Goal: Task Accomplishment & Management: Manage account settings

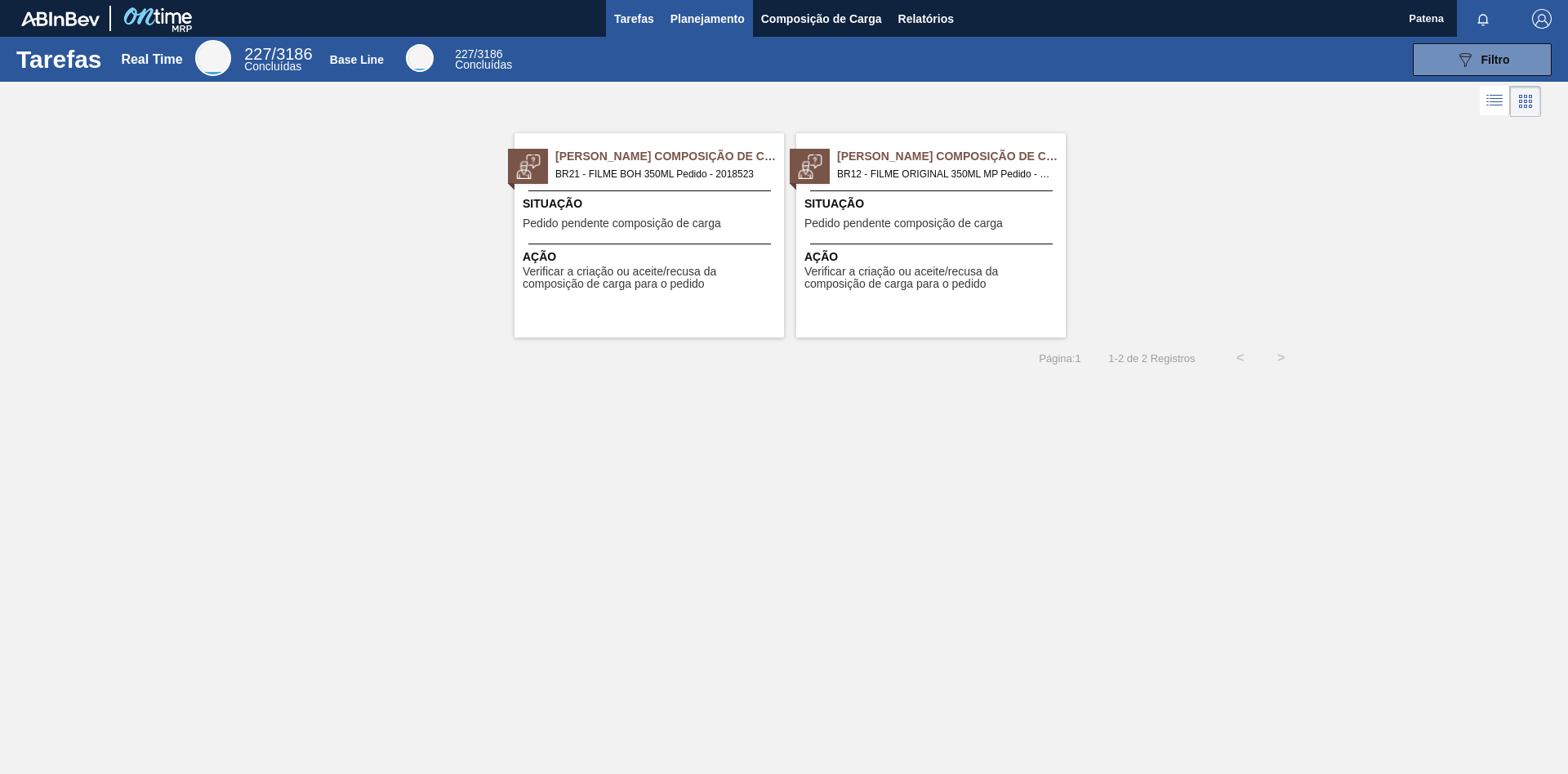
click at [718, 30] on button "Planejamento" at bounding box center [708, 18] width 91 height 37
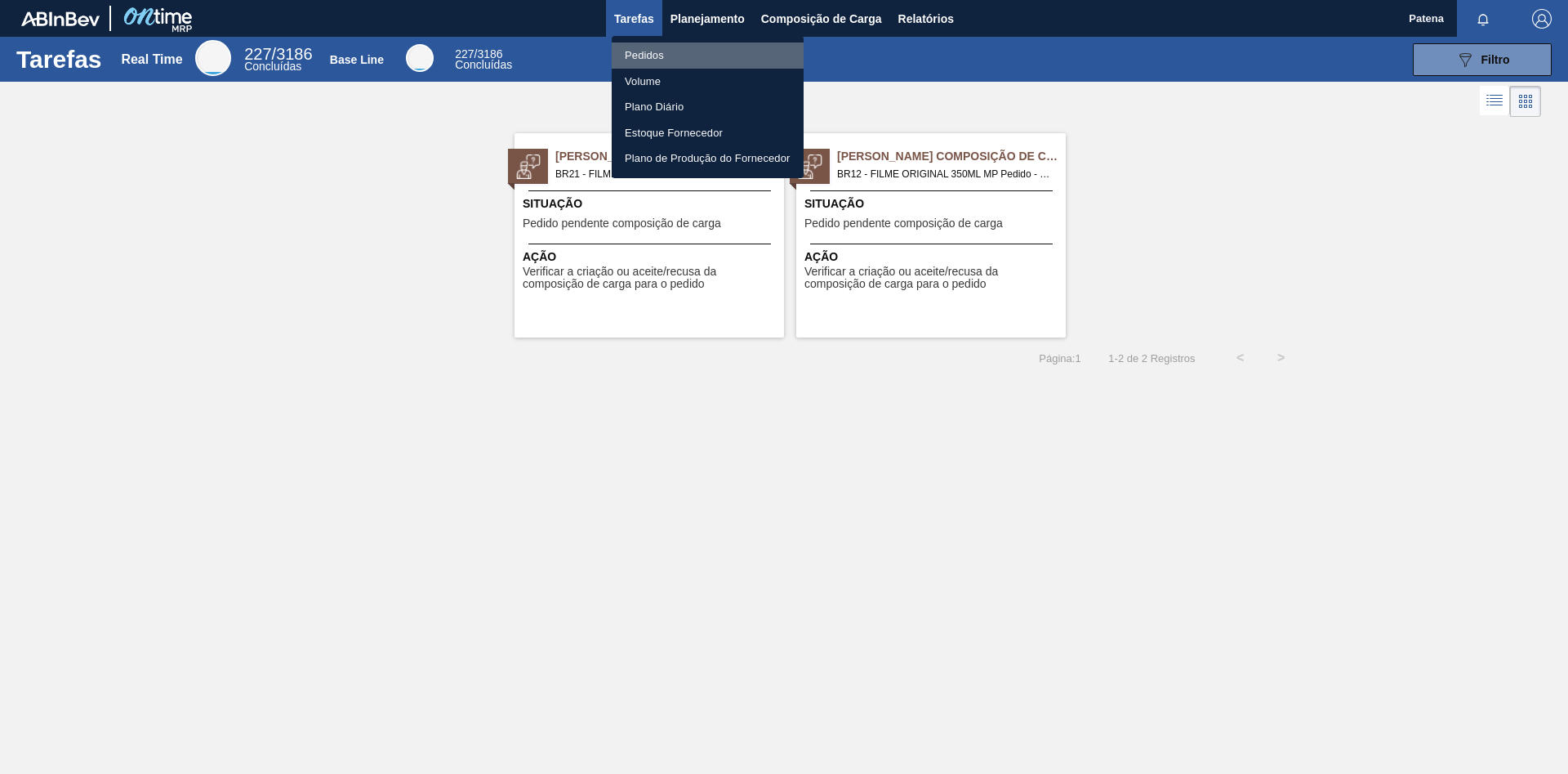
click at [676, 57] on li "Pedidos" at bounding box center [707, 56] width 192 height 26
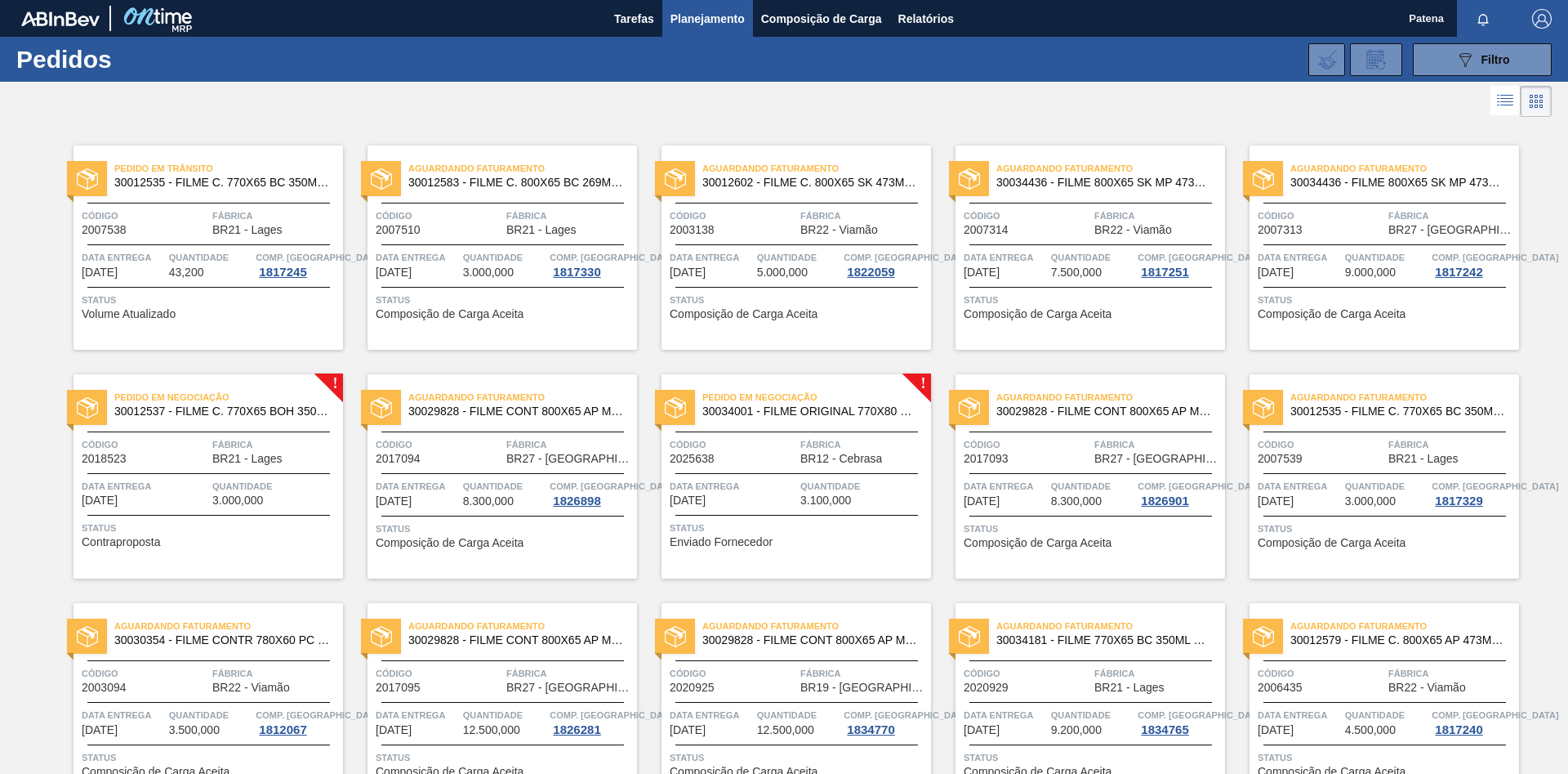
click at [192, 464] on div "Código 2018523" at bounding box center [145, 450] width 126 height 28
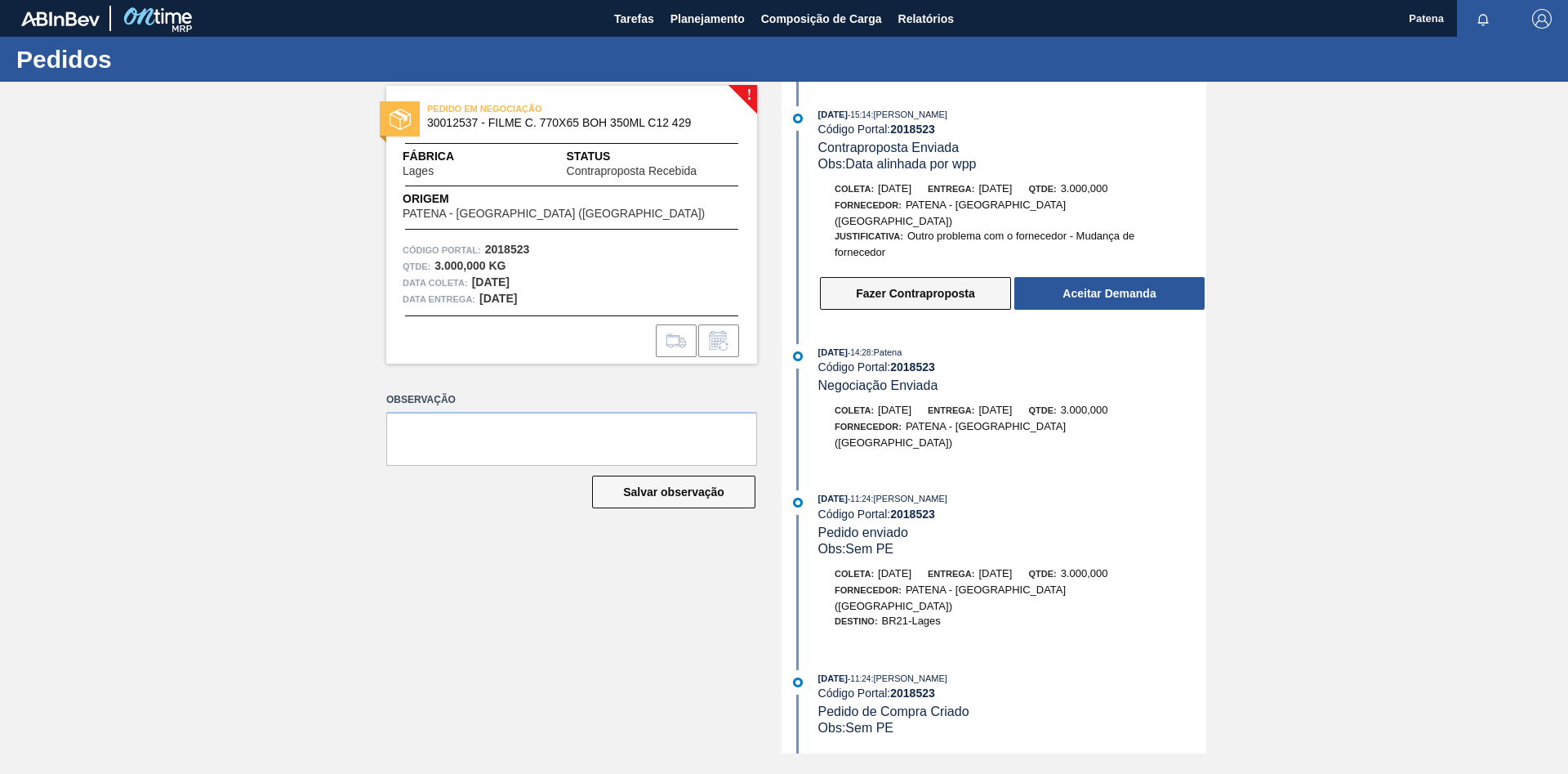
click at [977, 292] on button "Fazer Contraproposta" at bounding box center [915, 293] width 192 height 33
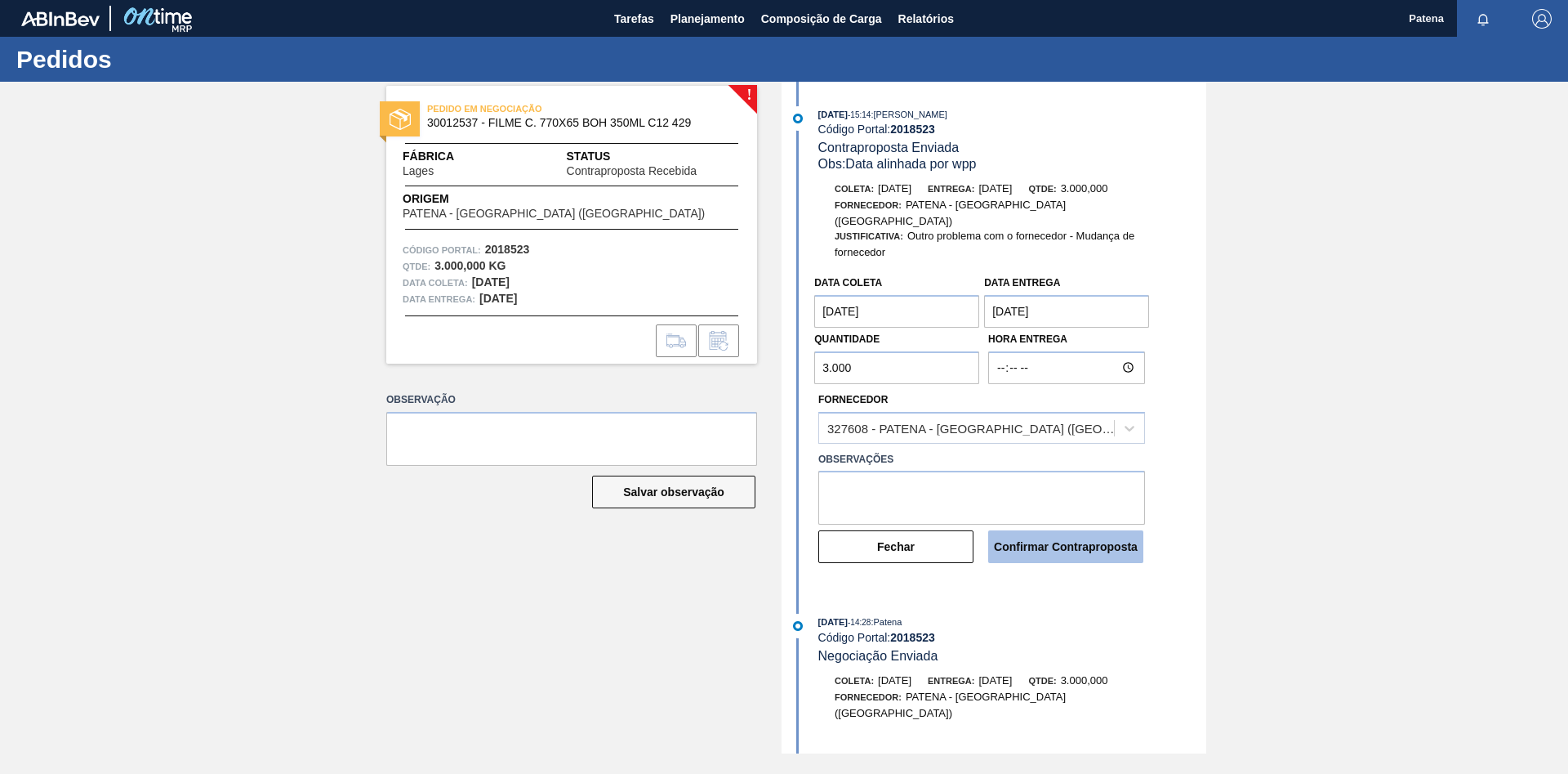
click at [1076, 539] on button "Confirmar Contraproposta" at bounding box center [1065, 547] width 155 height 33
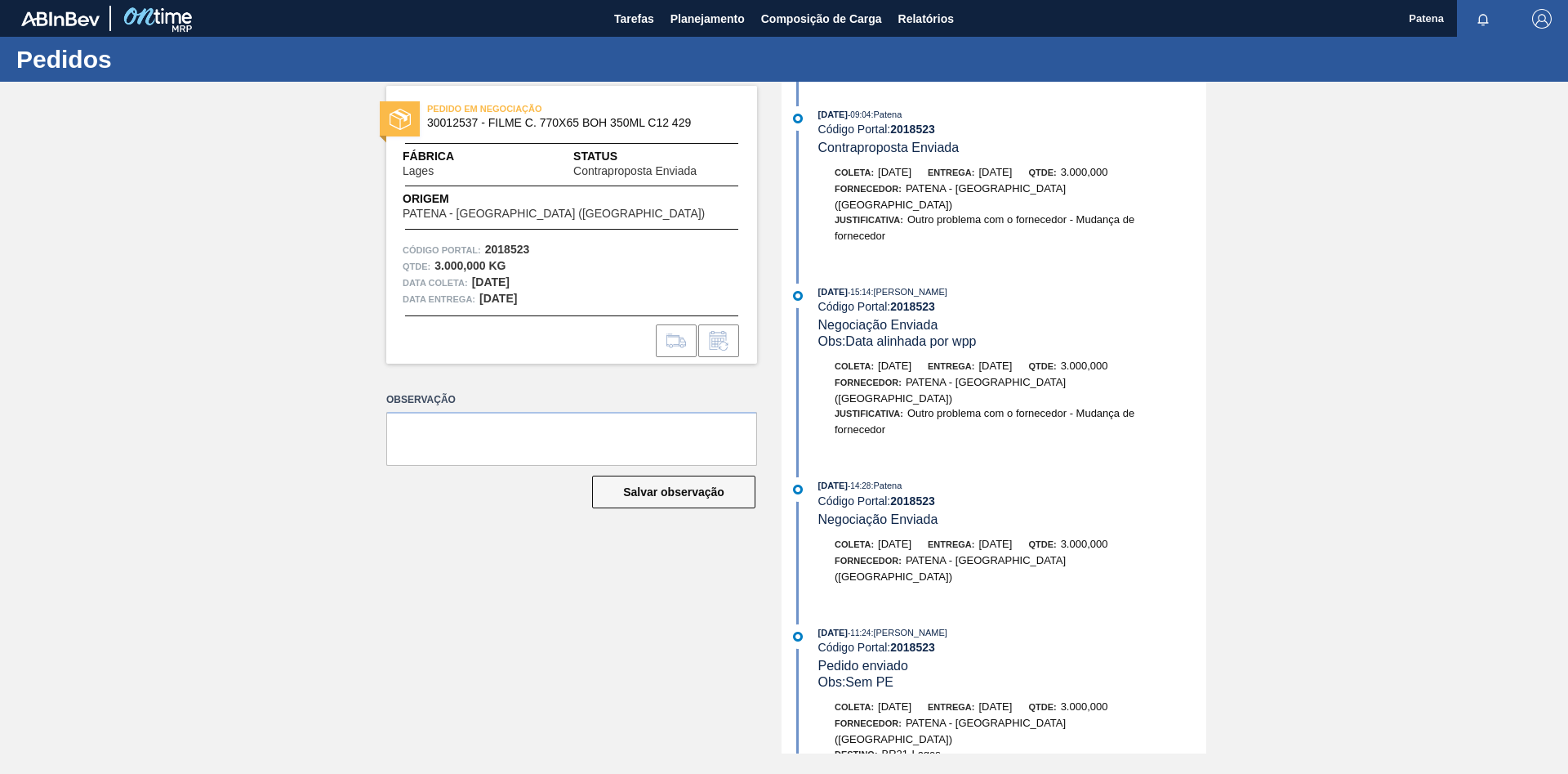
click at [512, 573] on div "PEDIDO EM NEGOCIAÇÃO 30012537 - FILME C. 770X65 BOH 350ML C12 429 Fábrica Lages…" at bounding box center [559, 417] width 395 height 671
click at [318, 555] on div "PEDIDO EM NEGOCIAÇÃO 30012537 - FILME C. 770X65 BOH 350ML C12 429 Fábrica Lages…" at bounding box center [784, 417] width 1568 height 671
drag, startPoint x: 434, startPoint y: 595, endPoint x: 759, endPoint y: 344, distance: 410.6
click at [434, 595] on div "PEDIDO EM NEGOCIAÇÃO 30012537 - FILME C. 770X65 BOH 350ML C12 429 Fábrica Lages…" at bounding box center [559, 417] width 395 height 671
click at [694, 27] on span "Planejamento" at bounding box center [708, 19] width 75 height 20
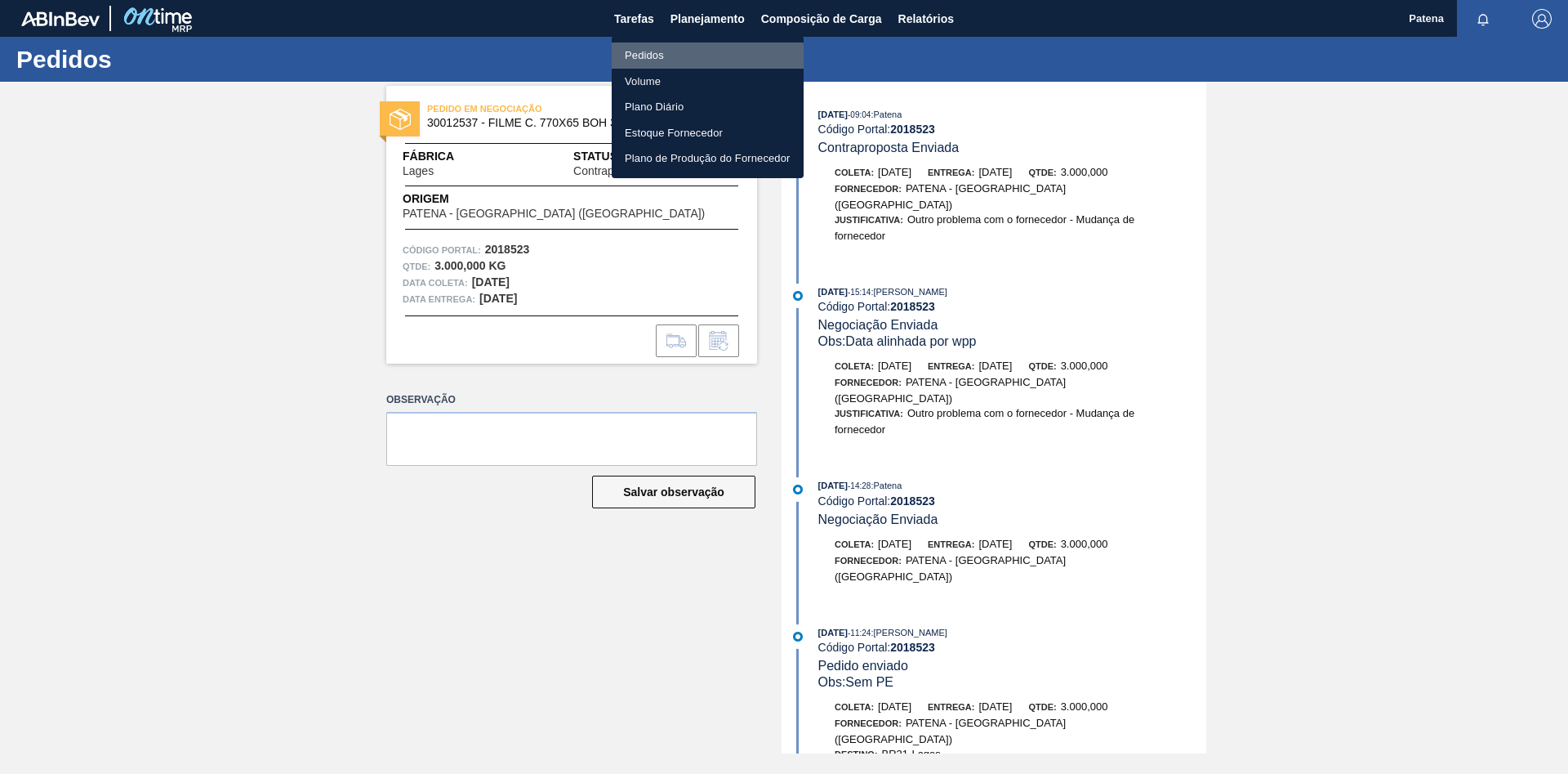
click at [692, 58] on li "Pedidos" at bounding box center [707, 56] width 192 height 26
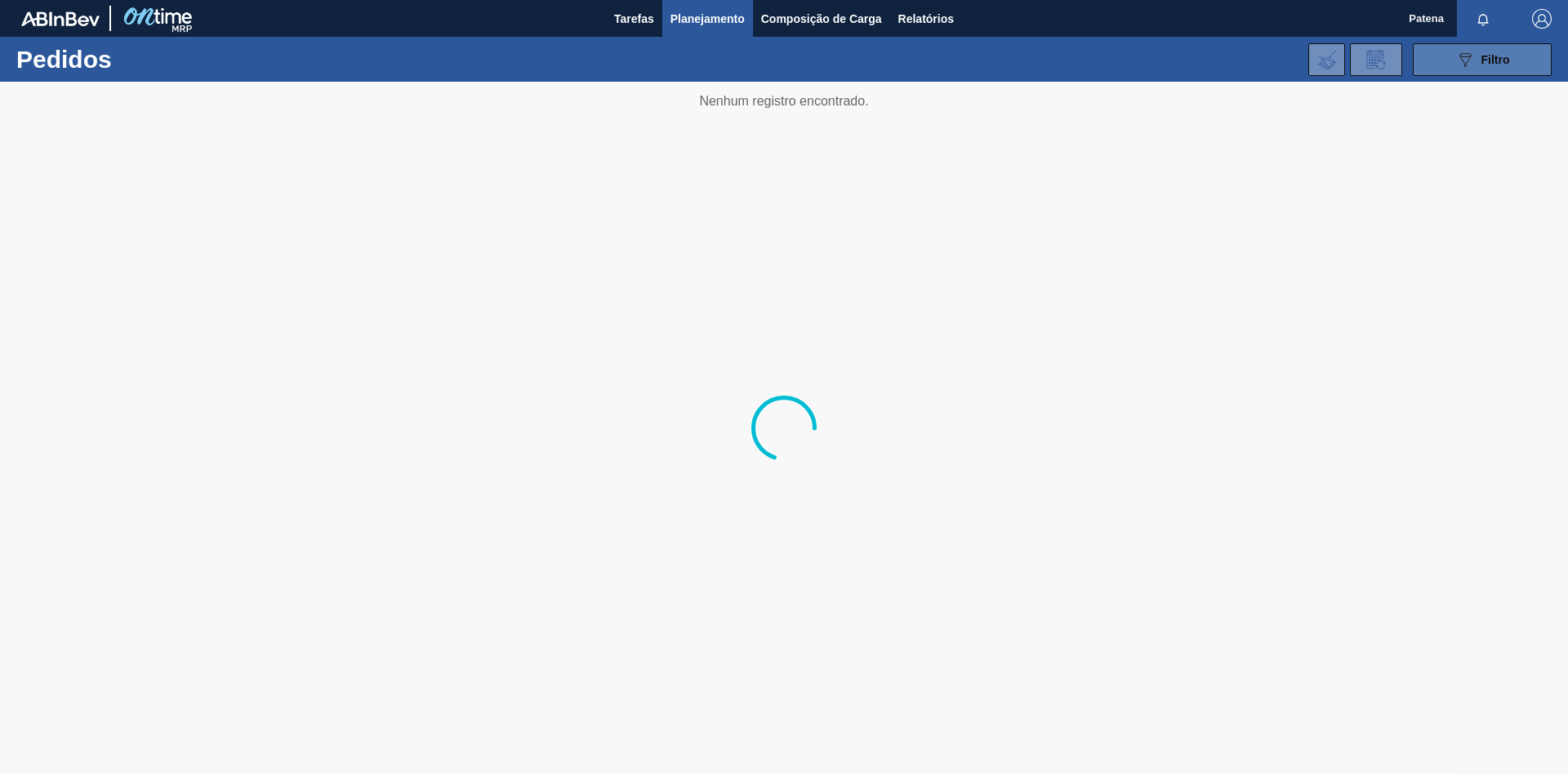
click at [1468, 65] on icon "089F7B8B-B2A5-4AFE-B5C0-19BA573D28AC" at bounding box center [1464, 59] width 20 height 20
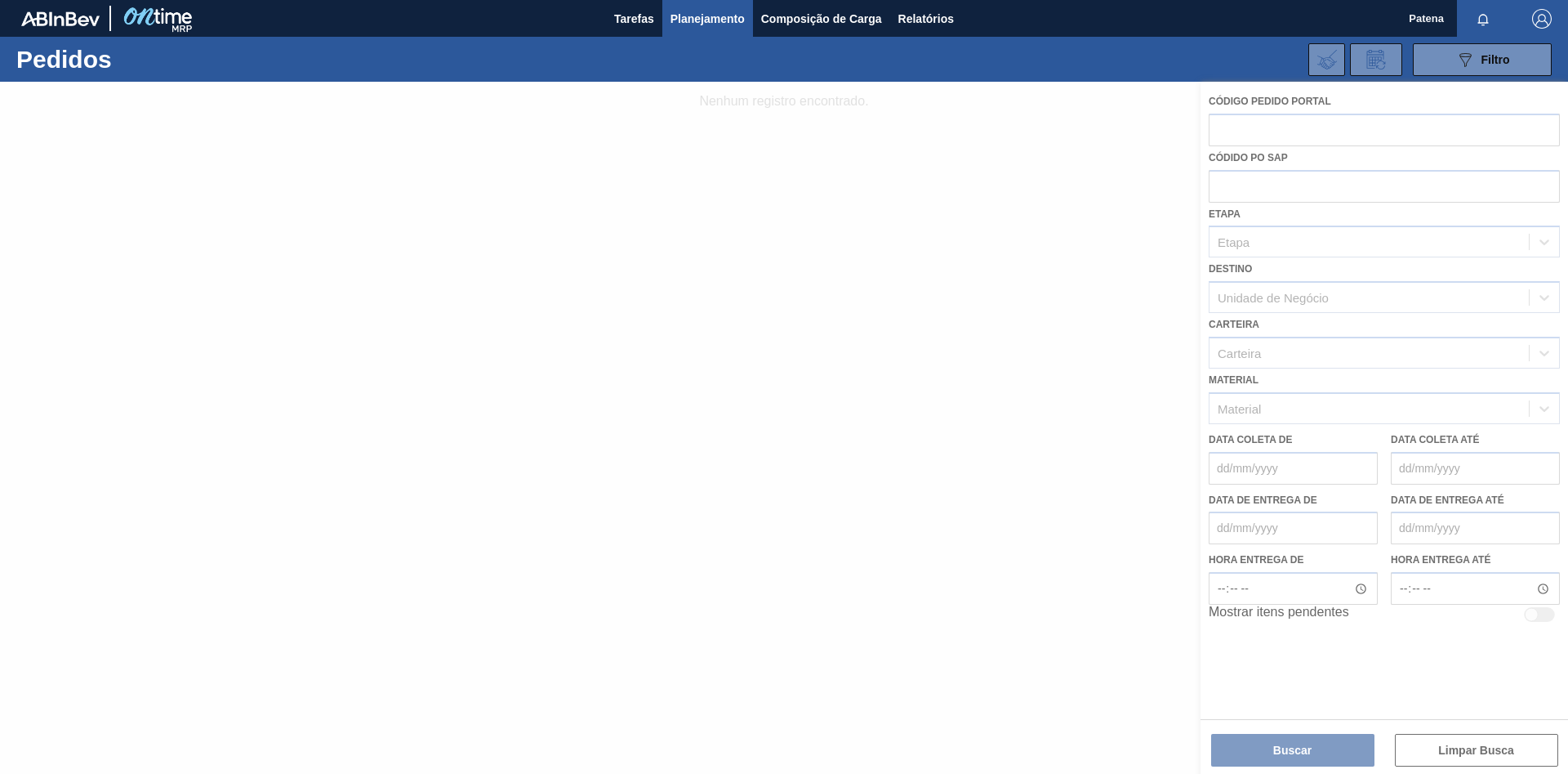
click at [1245, 136] on div at bounding box center [784, 428] width 1568 height 692
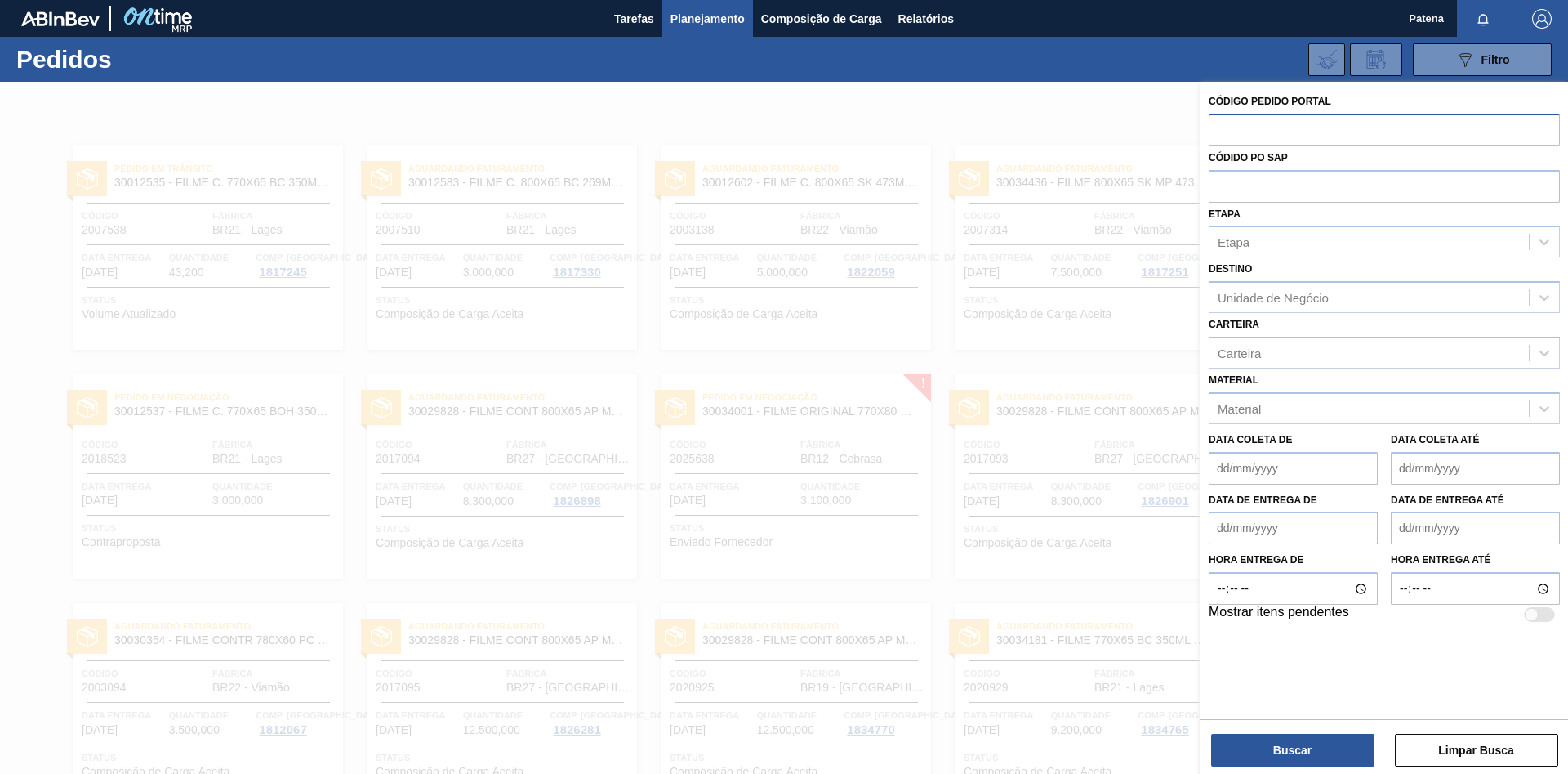
click at [1247, 143] on input "text" at bounding box center [1384, 128] width 351 height 31
type input "2007510"
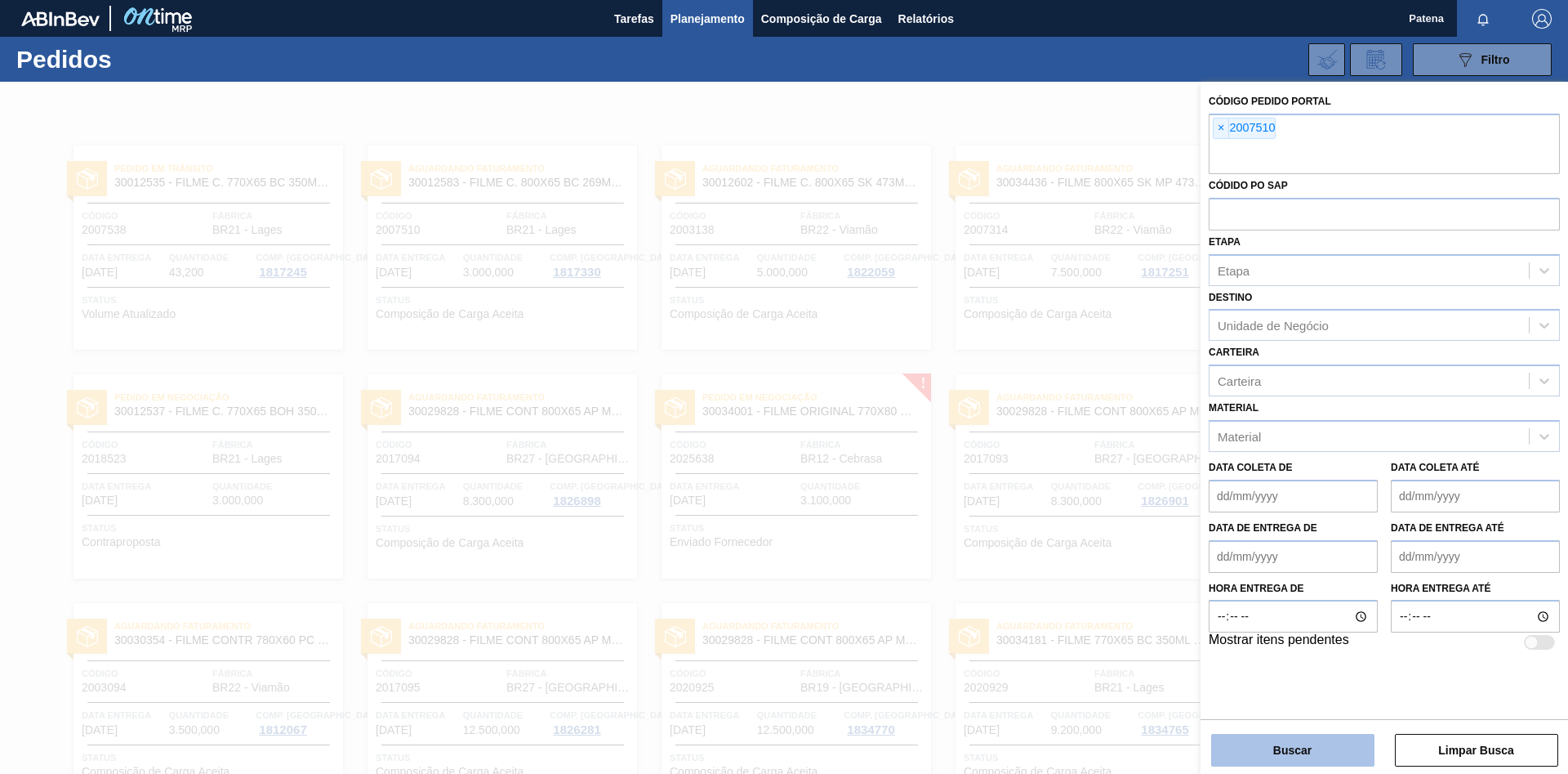
click at [1270, 742] on button "Buscar" at bounding box center [1292, 749] width 163 height 33
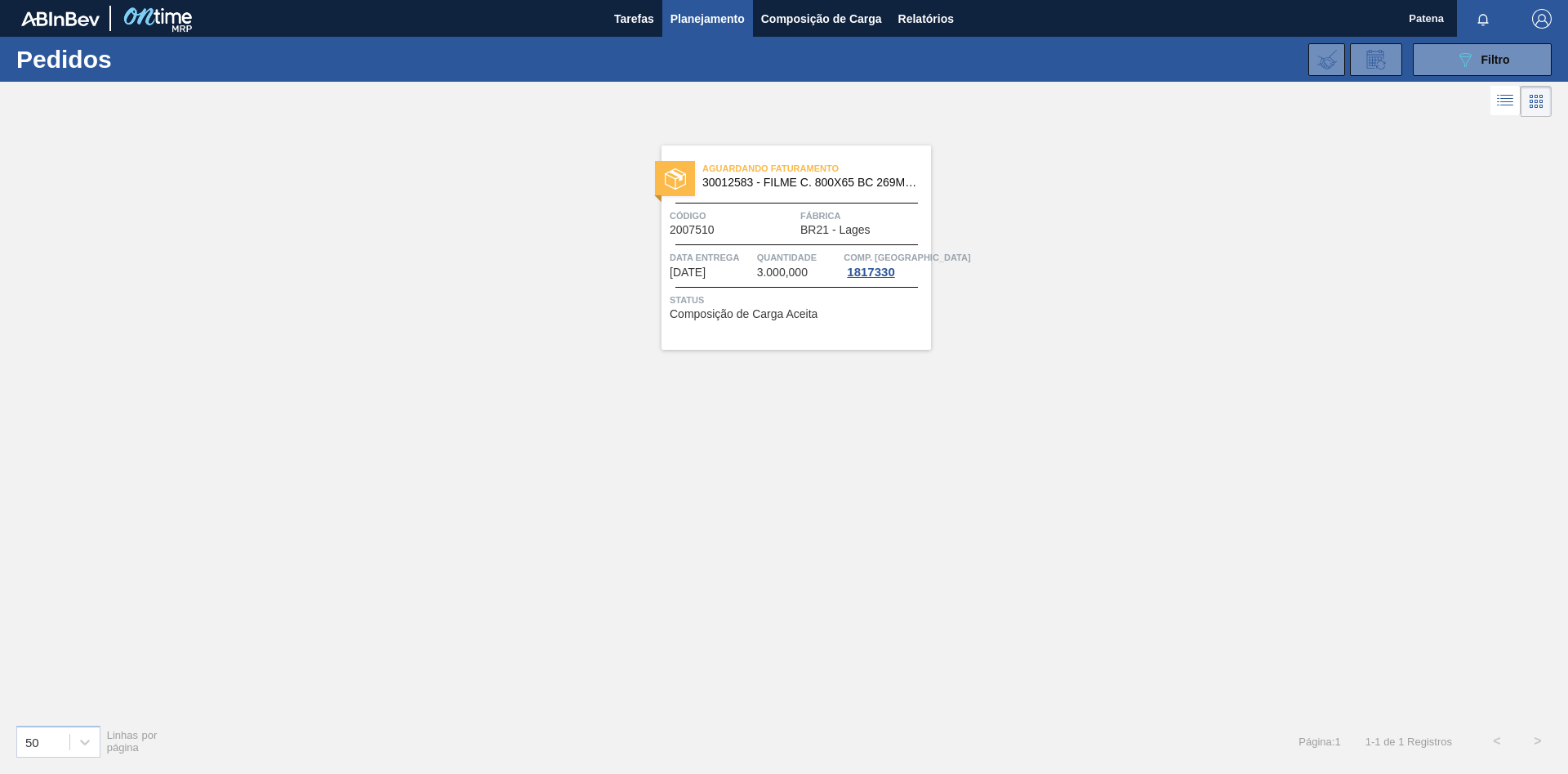
click at [786, 234] on div "Código 2007510" at bounding box center [733, 222] width 126 height 28
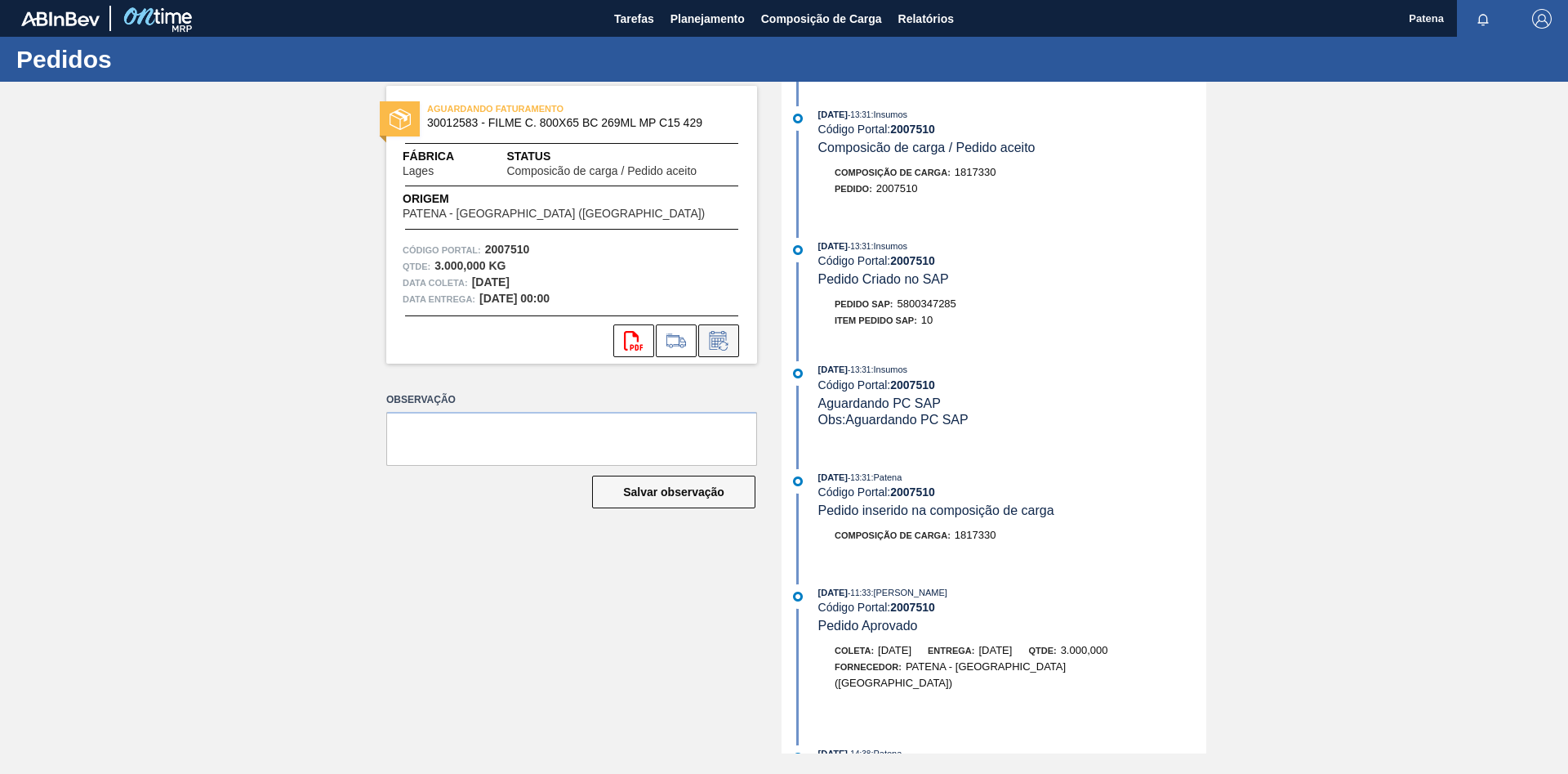
click at [720, 341] on icon at bounding box center [717, 342] width 12 height 9
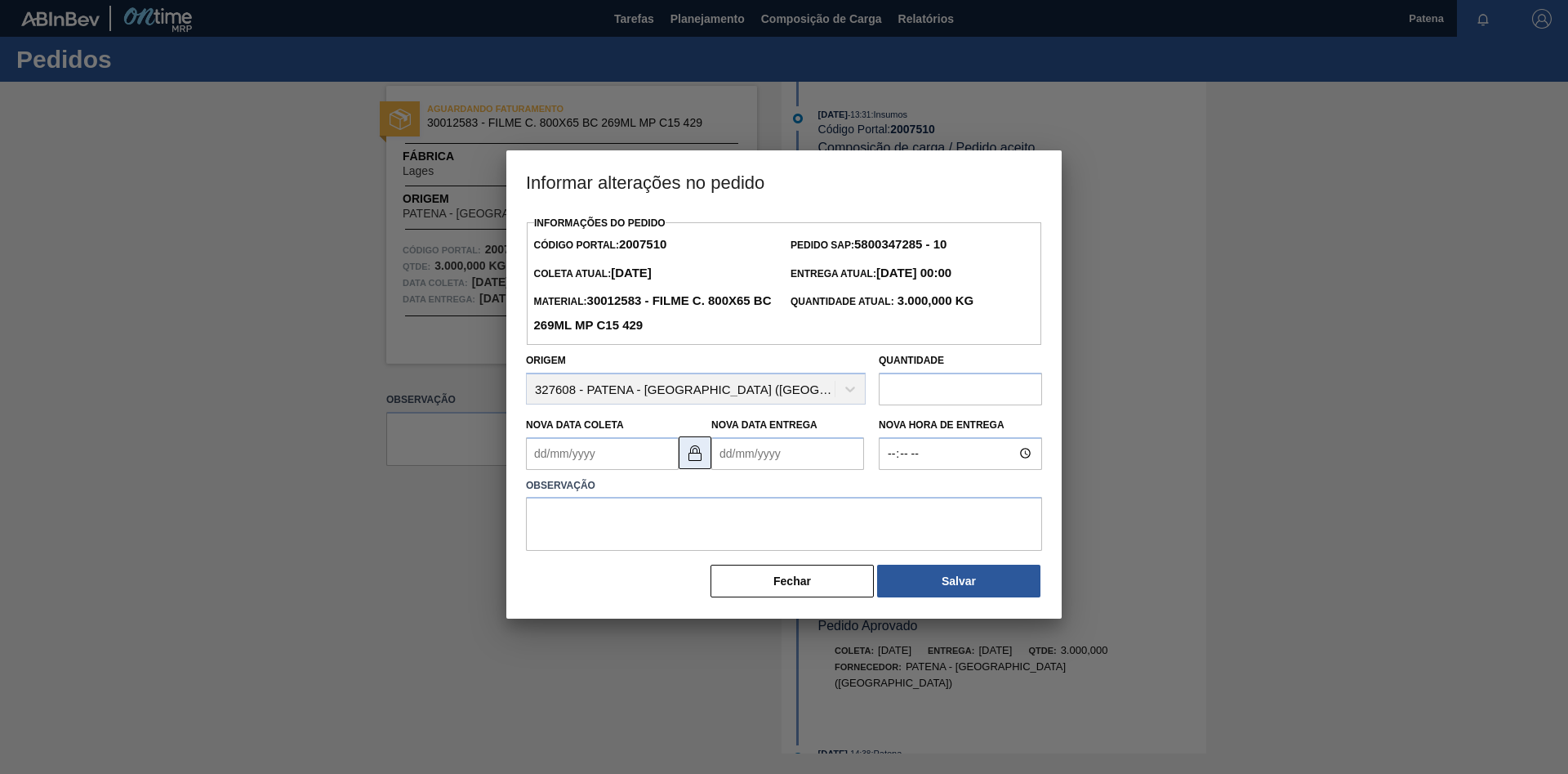
click at [684, 464] on button at bounding box center [694, 452] width 33 height 33
click at [641, 459] on Coleta2007510 "Nova Data Coleta" at bounding box center [602, 453] width 153 height 33
type Coleta2007510 "[DATE]"
click at [726, 454] on Entrega2007510 "Nova Data Entrega" at bounding box center [788, 453] width 153 height 33
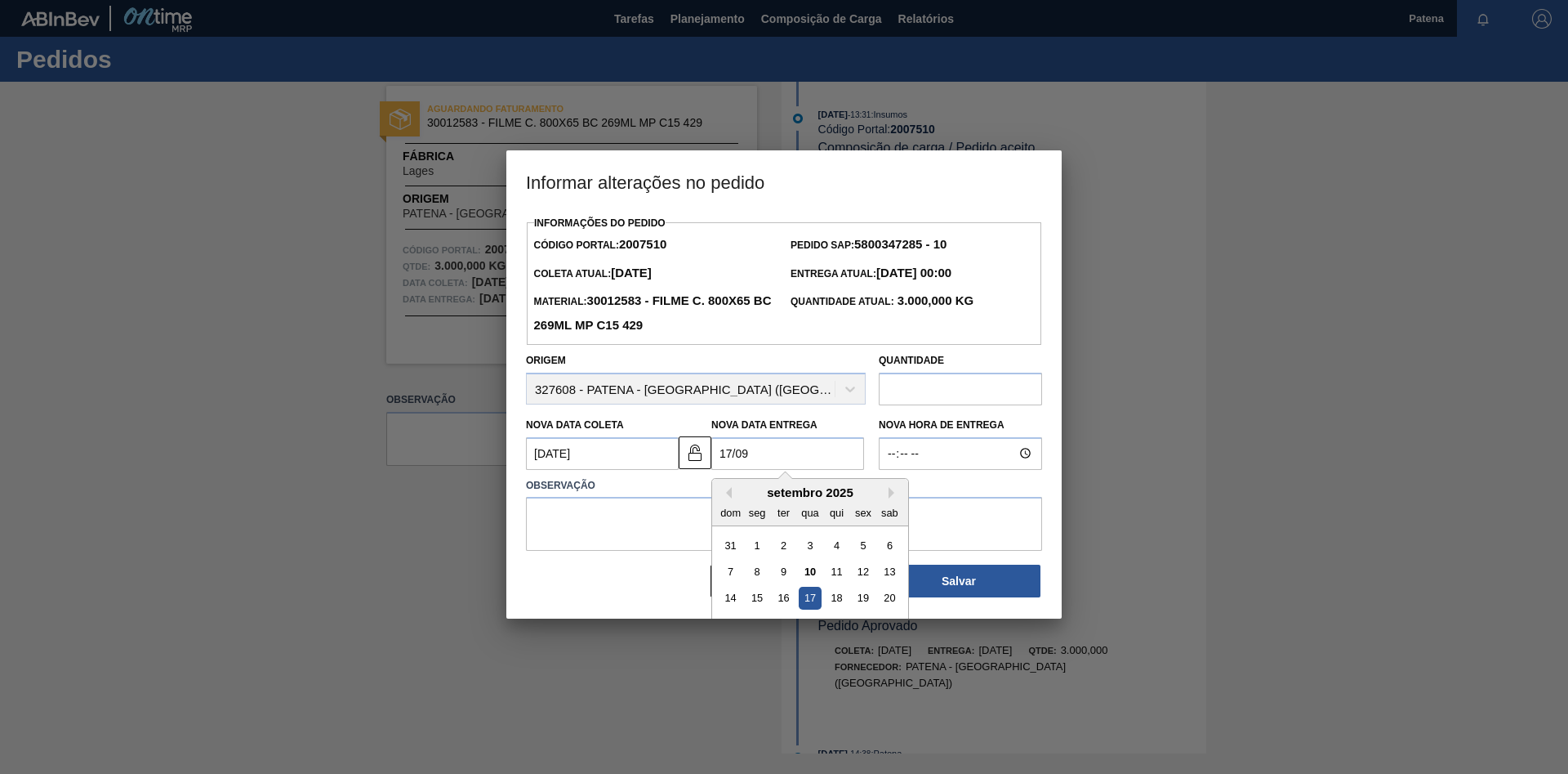
type Entrega2007510 "[DATE]"
click at [658, 515] on textarea at bounding box center [783, 523] width 516 height 54
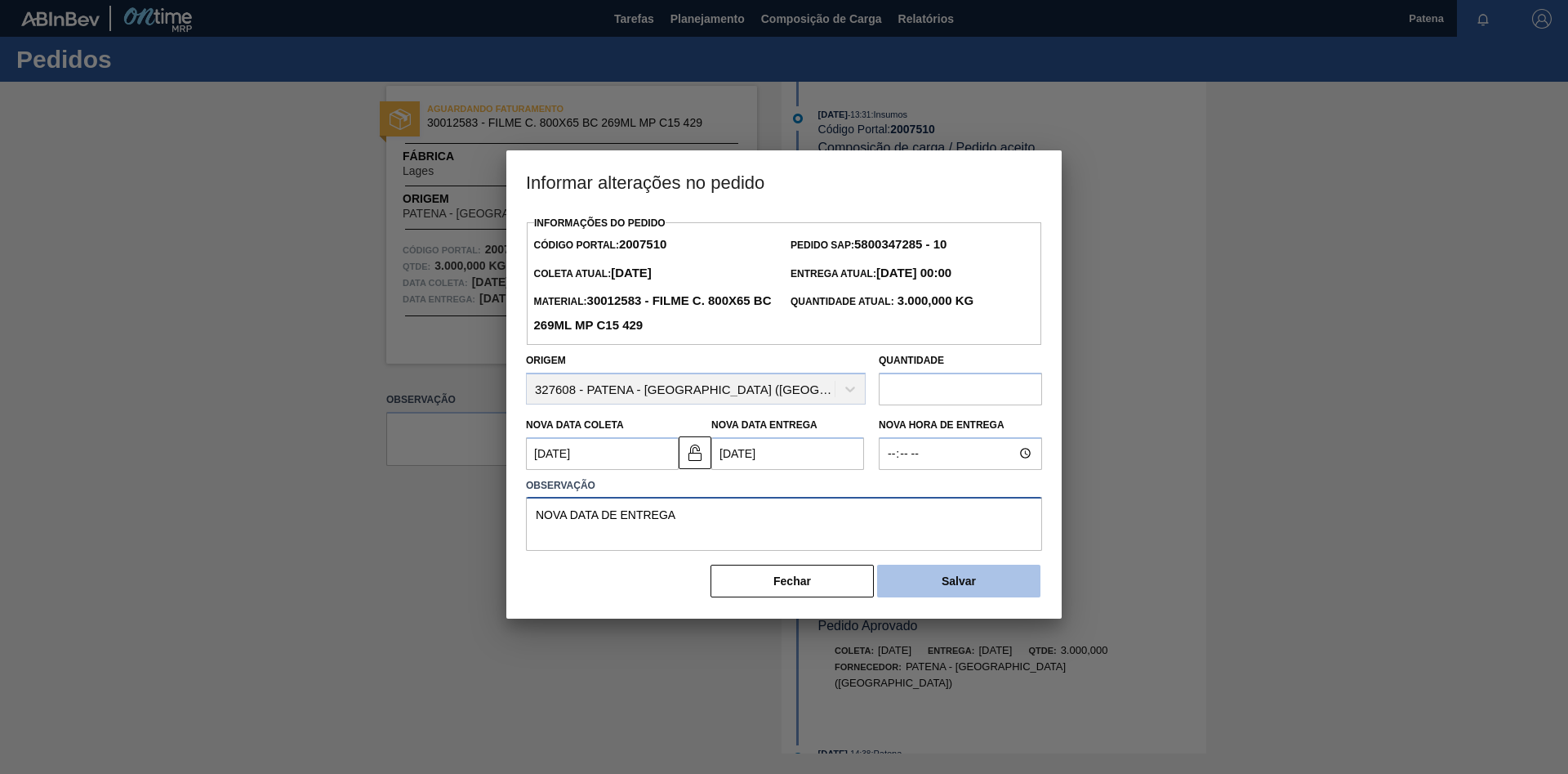
type textarea "NOVA DATA DE ENTREGA"
click at [965, 587] on button "Salvar" at bounding box center [958, 580] width 163 height 33
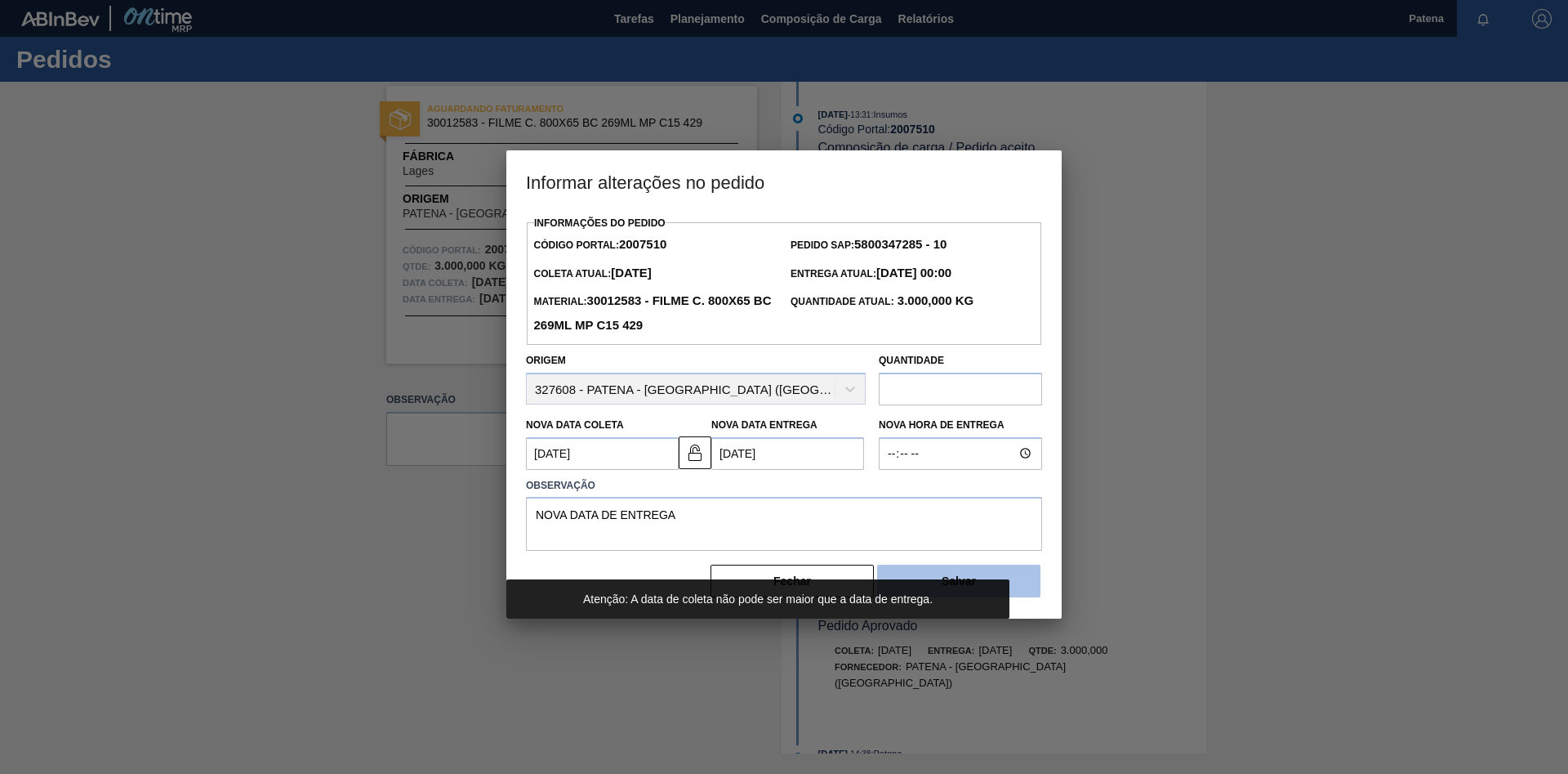
click at [1009, 583] on button "Salvar" at bounding box center [958, 580] width 163 height 33
click at [766, 527] on textarea "NOVA DATA DE ENTREGA" at bounding box center [783, 523] width 516 height 54
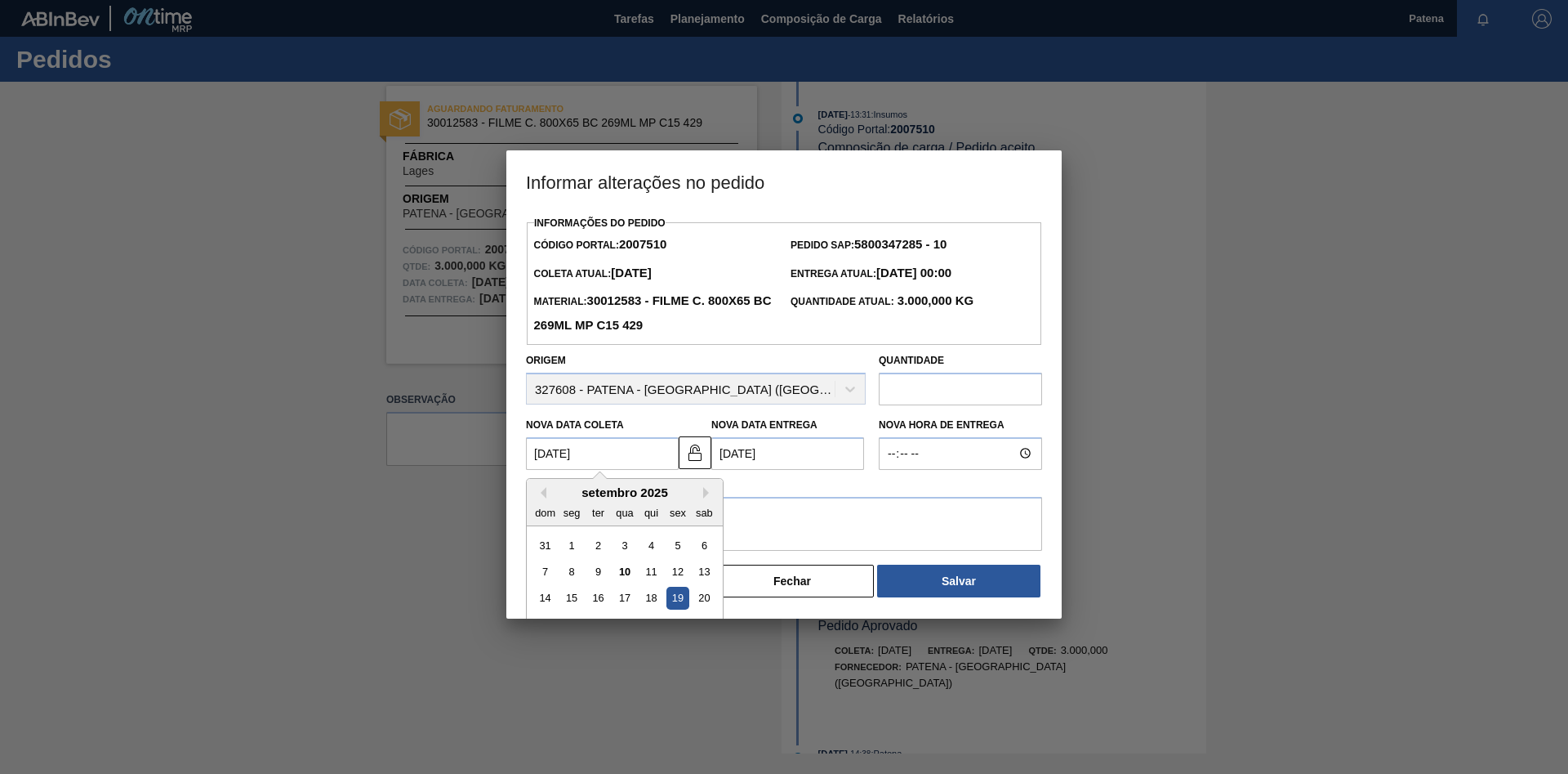
drag, startPoint x: 590, startPoint y: 457, endPoint x: 484, endPoint y: 457, distance: 106.0
click at [525, 457] on Coleta2007510 "[DATE]" at bounding box center [602, 453] width 153 height 33
type Coleta2007510 "[DATE]"
click at [732, 452] on Entrega2007510 "[DATE]" at bounding box center [788, 453] width 153 height 33
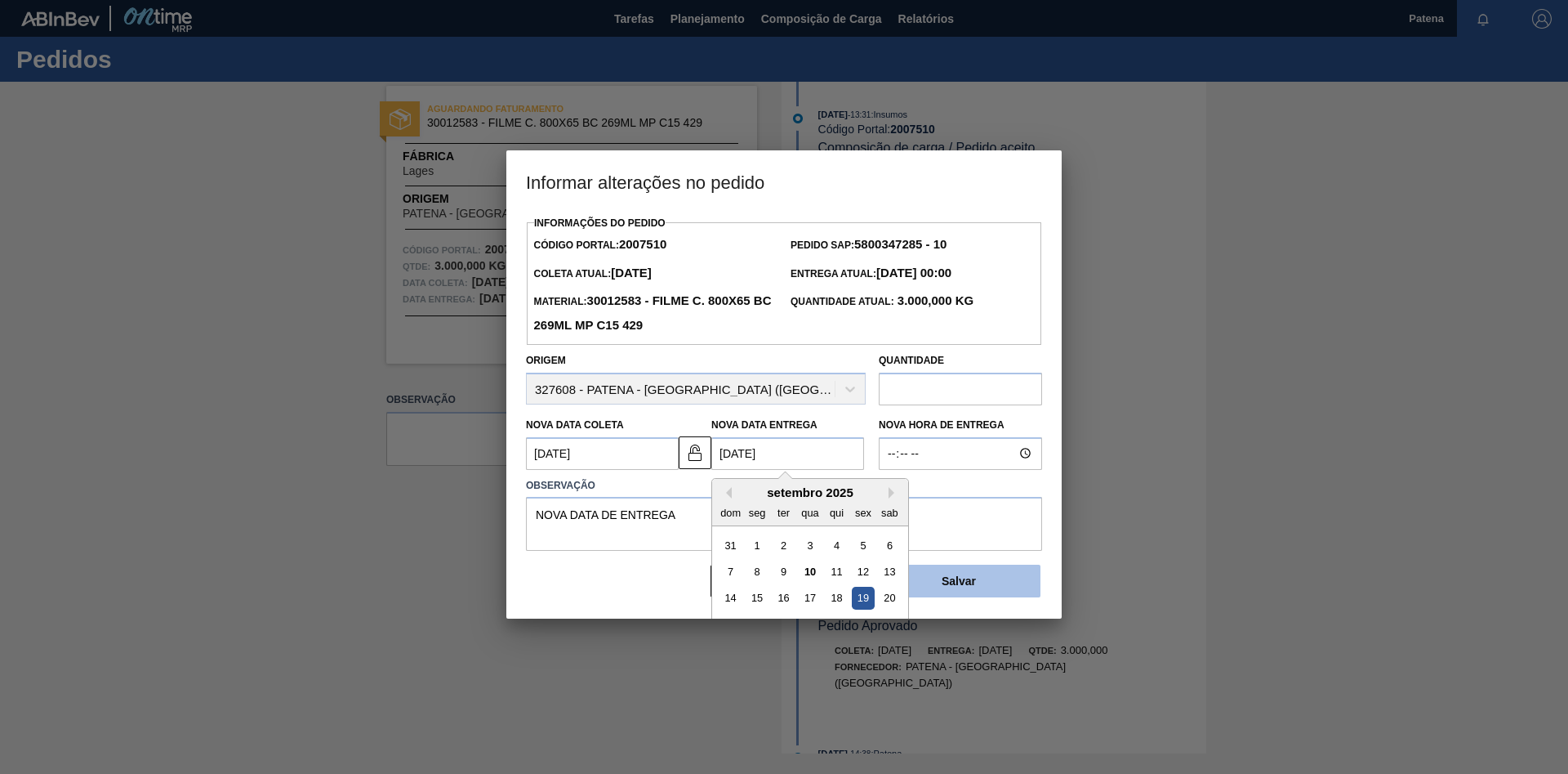
type Entrega2007510 "[DATE]"
click at [957, 584] on button "Salvar" at bounding box center [958, 580] width 163 height 33
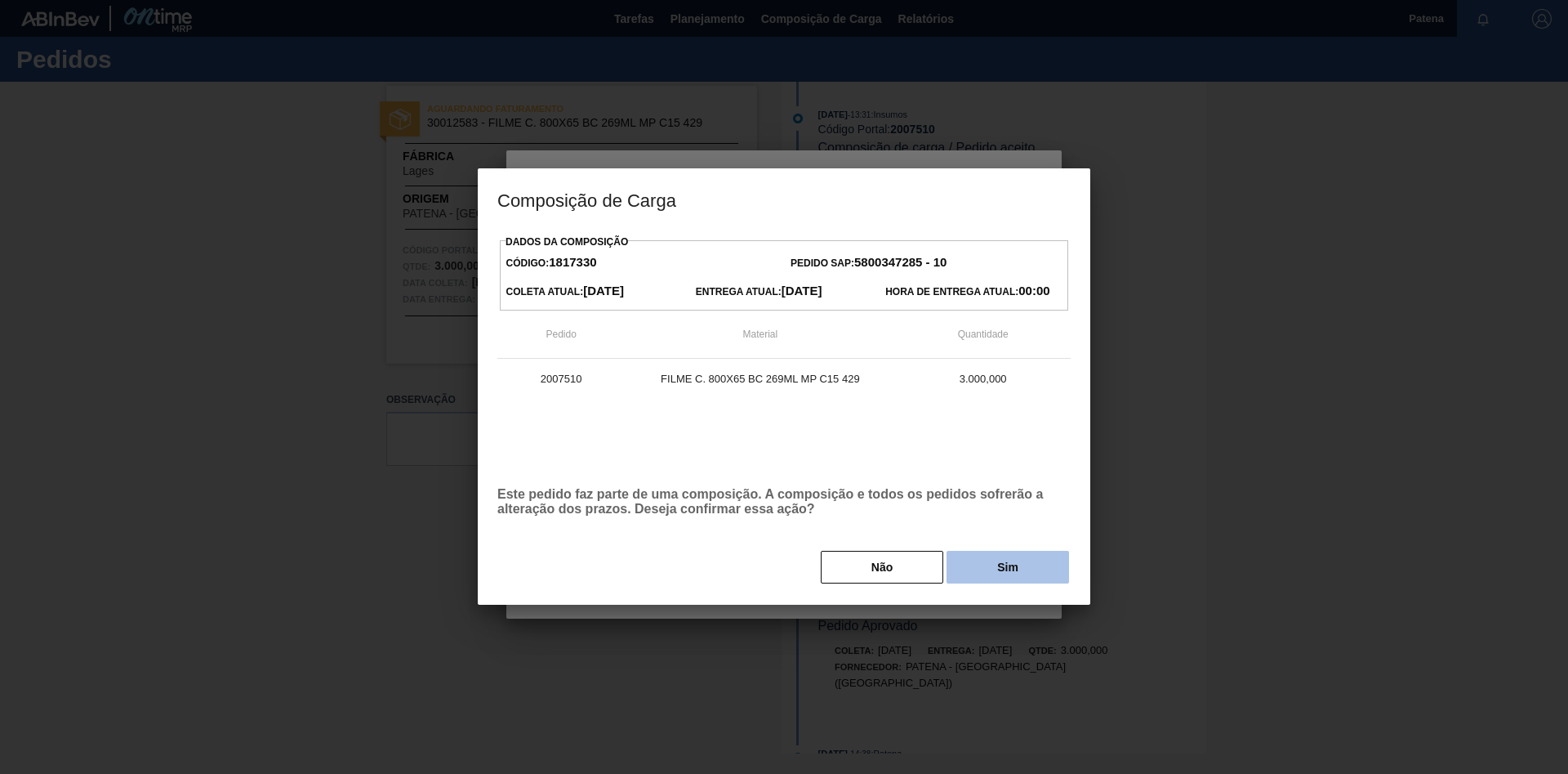
click at [998, 567] on button "Sim" at bounding box center [1008, 566] width 123 height 33
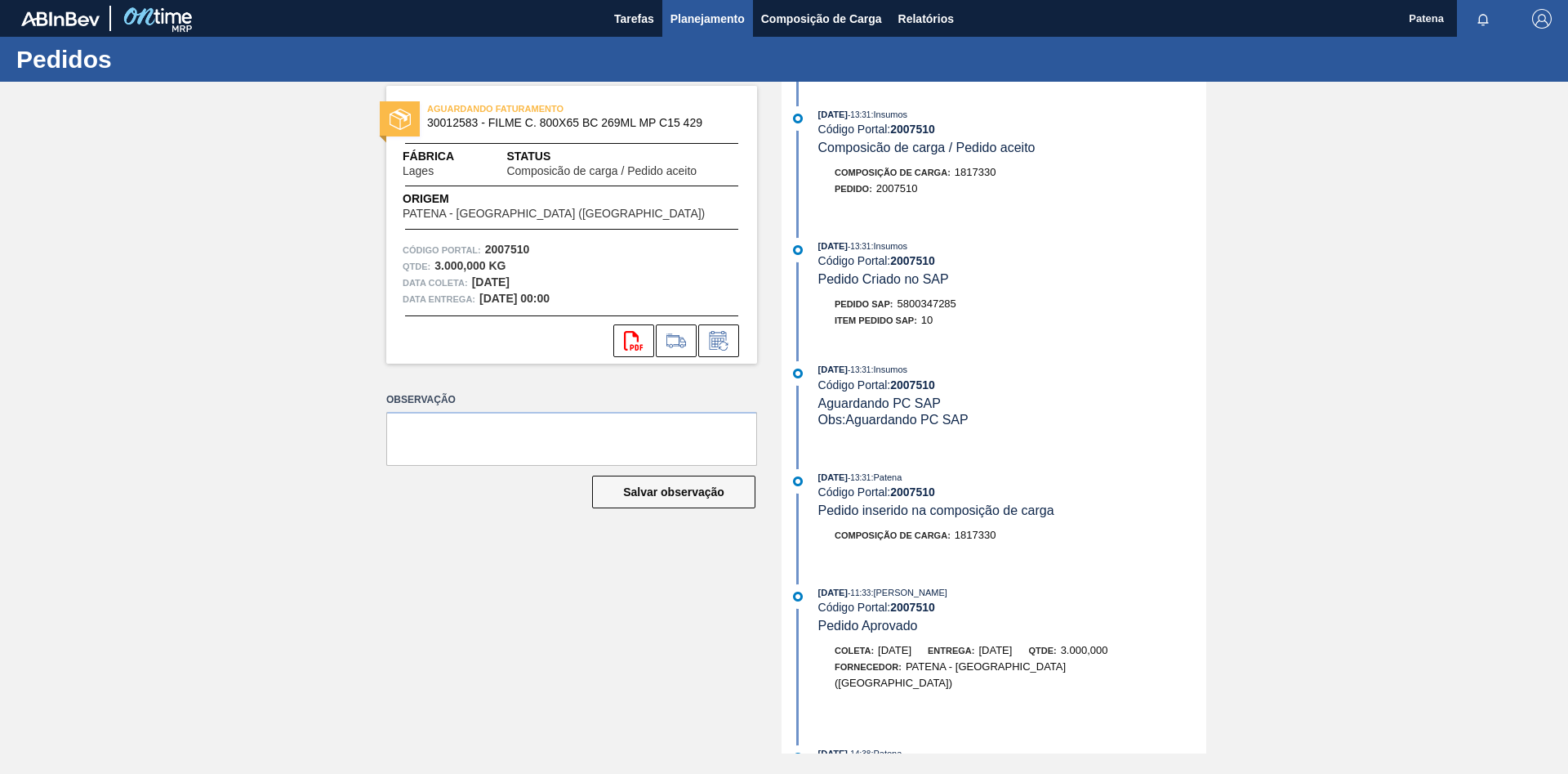
click at [711, 32] on button "Planejamento" at bounding box center [708, 18] width 91 height 37
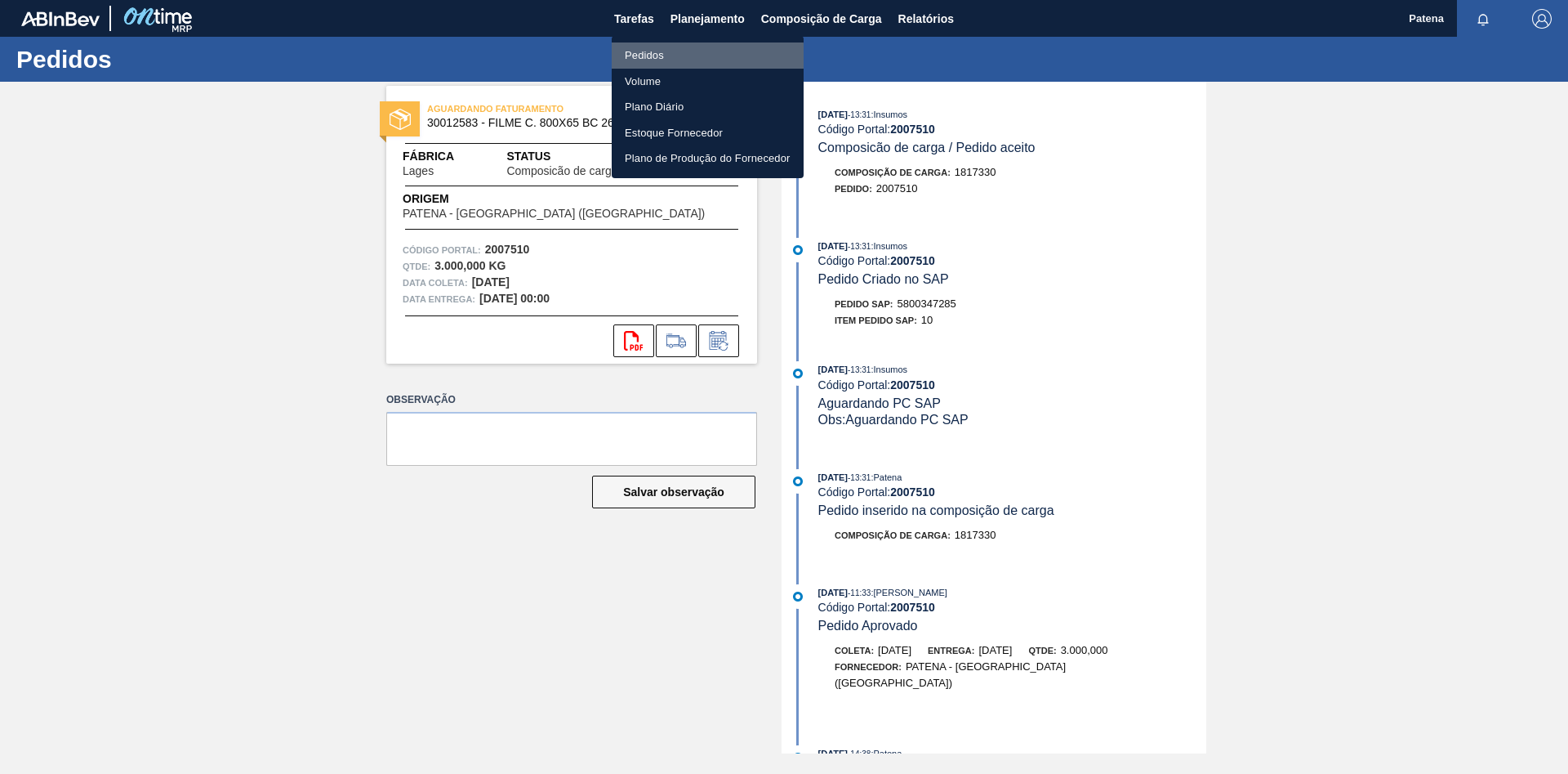
click at [661, 59] on li "Pedidos" at bounding box center [707, 56] width 192 height 26
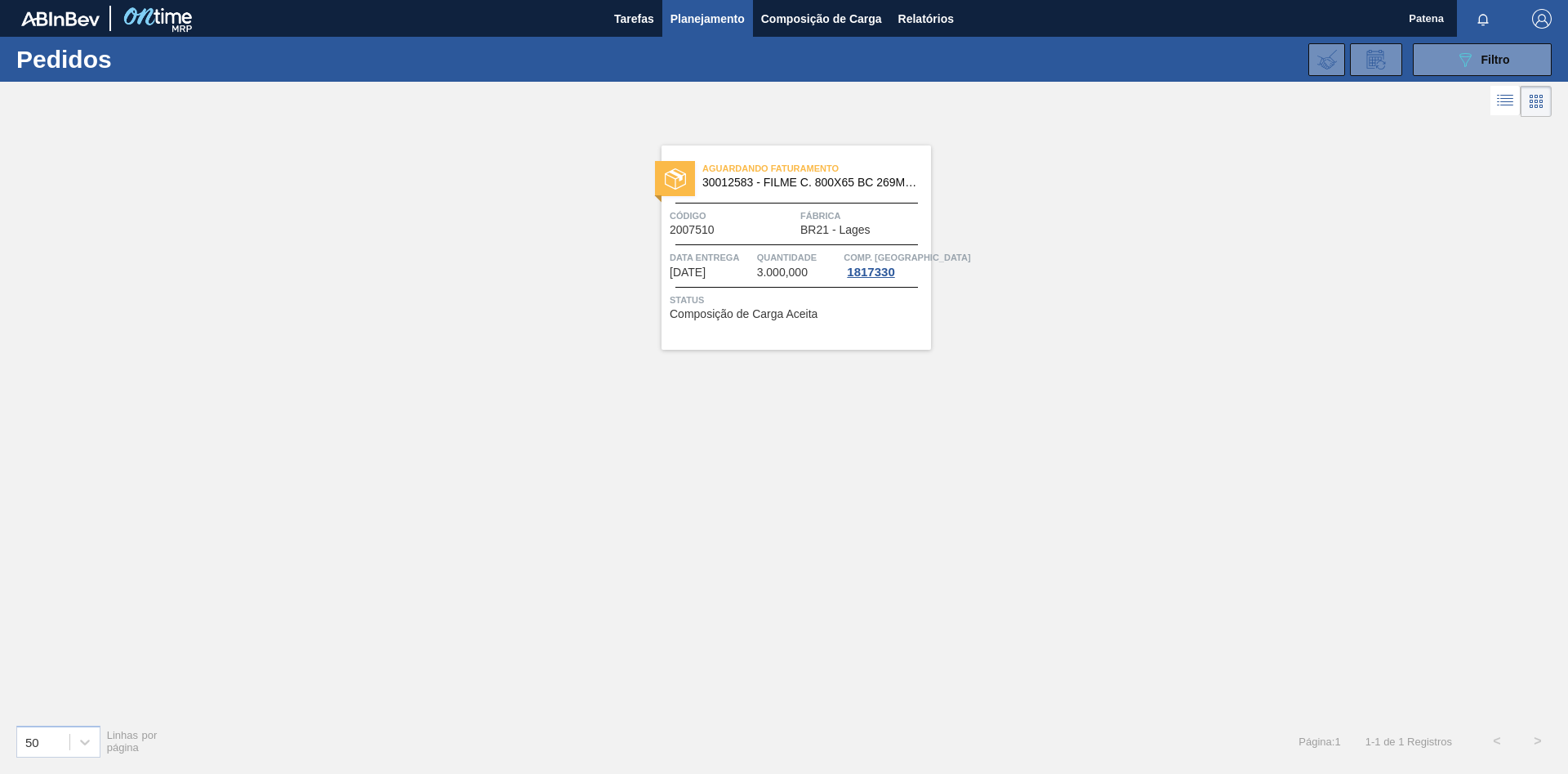
click at [719, 27] on span "Planejamento" at bounding box center [708, 19] width 75 height 20
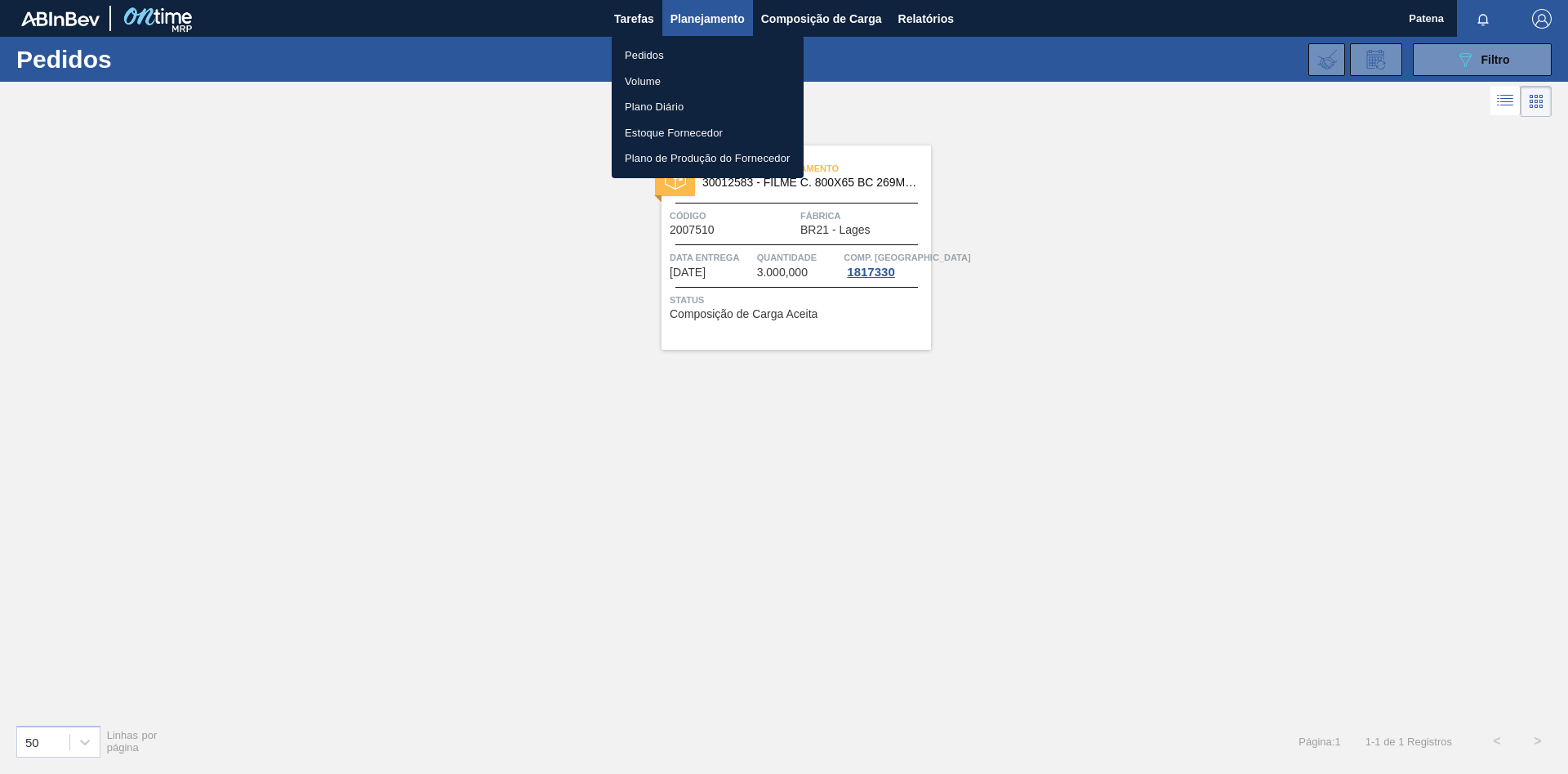
click at [667, 58] on li "Pedidos" at bounding box center [707, 56] width 192 height 26
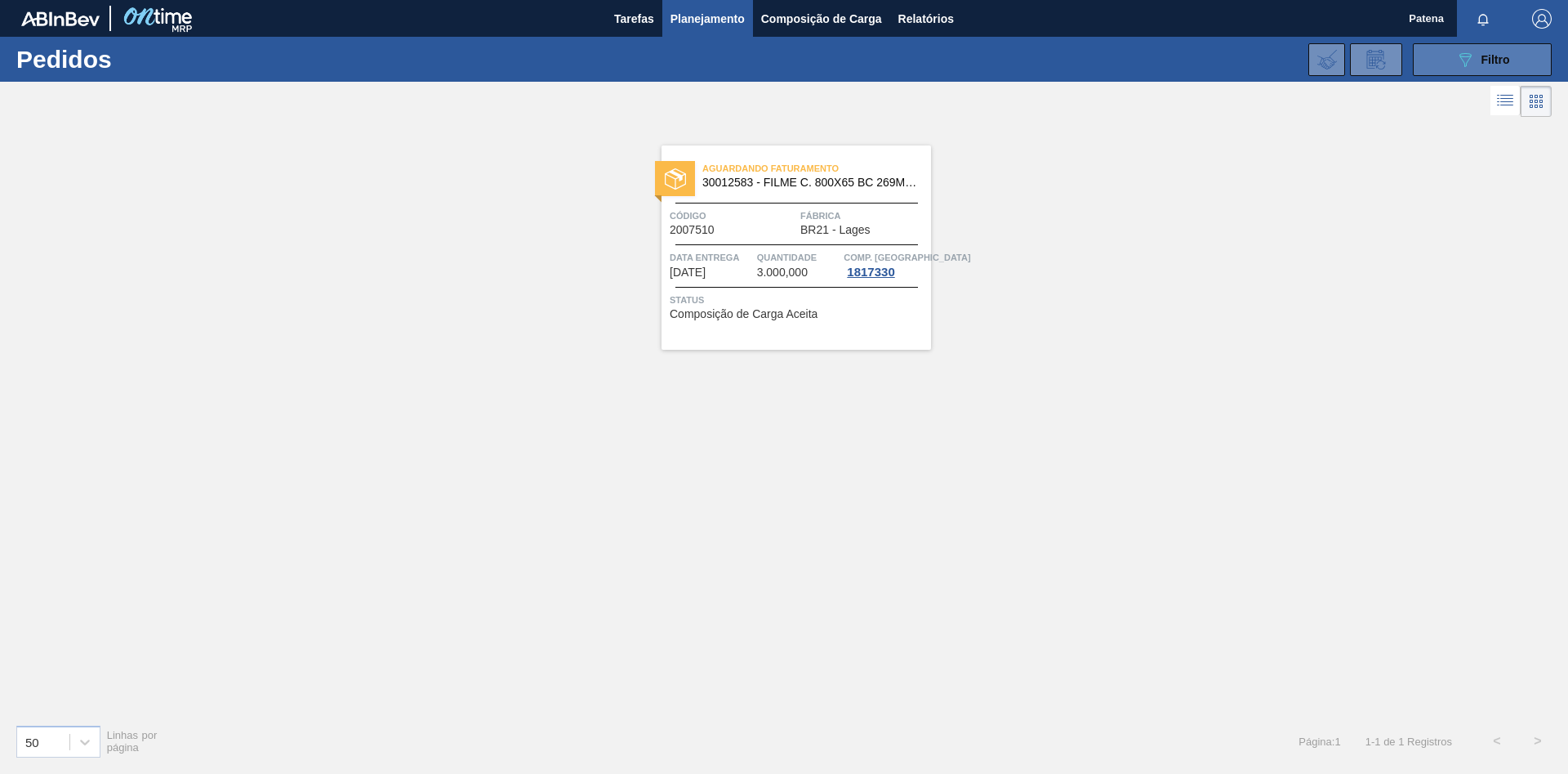
click at [1497, 59] on span "Filtro" at bounding box center [1495, 59] width 28 height 13
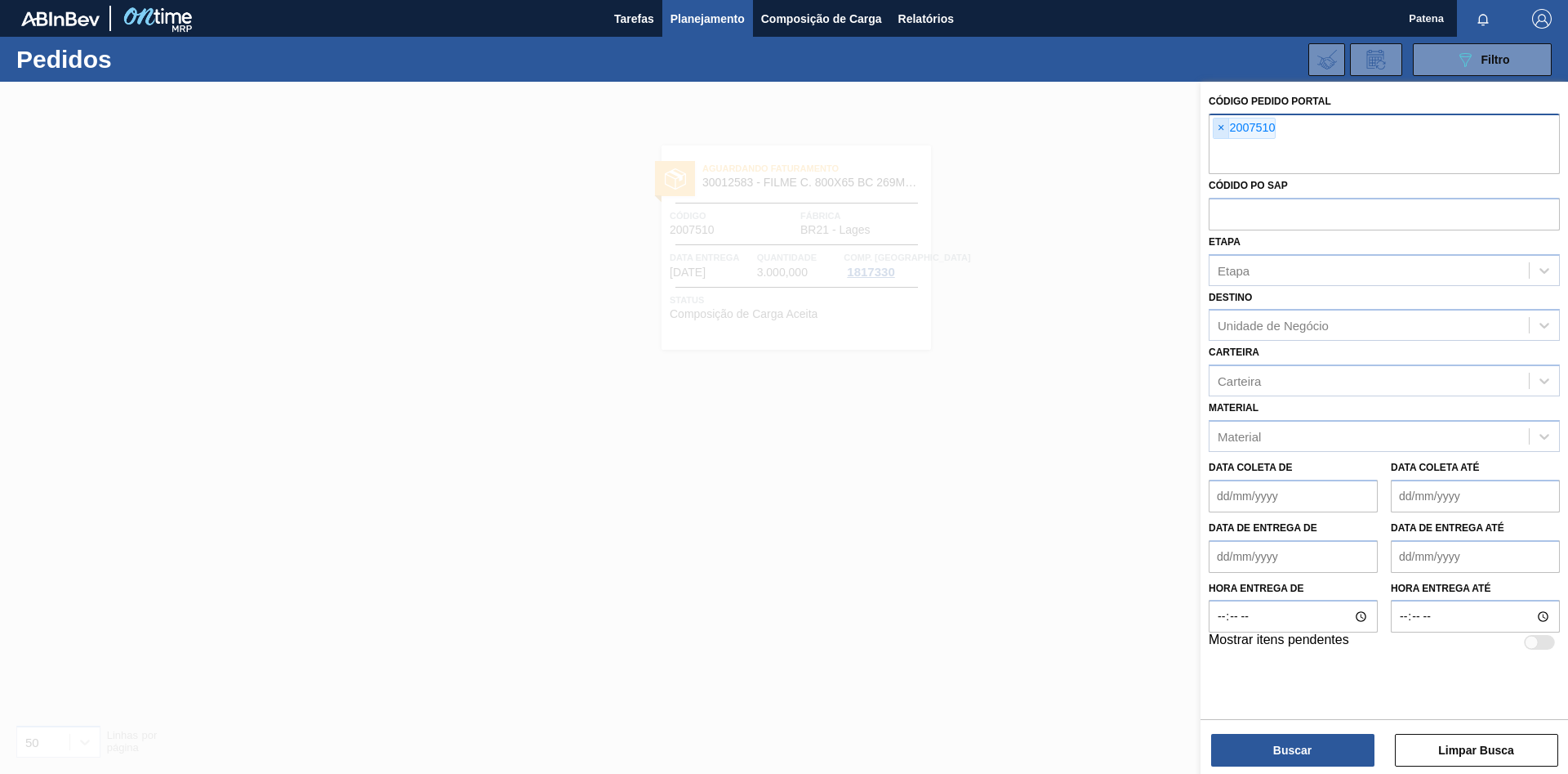
click at [1221, 126] on span "×" at bounding box center [1221, 127] width 15 height 20
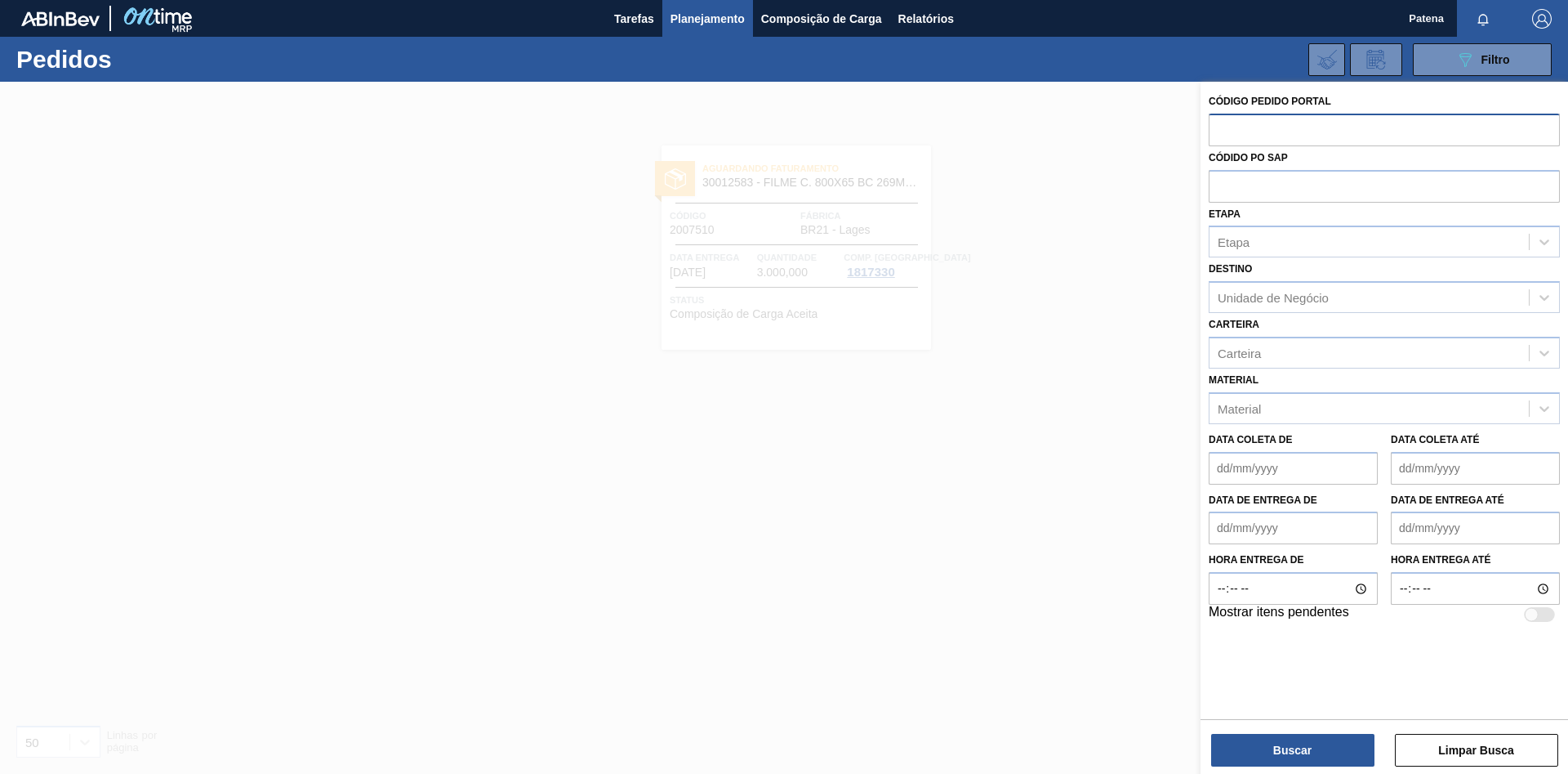
click at [1448, 766] on div "Código Pedido Portal Códido PO SAP Etapa Etapa Destino Unidade de Negócio Carte…" at bounding box center [1383, 429] width 367 height 695
click at [1445, 756] on button "Limpar Busca" at bounding box center [1476, 749] width 163 height 33
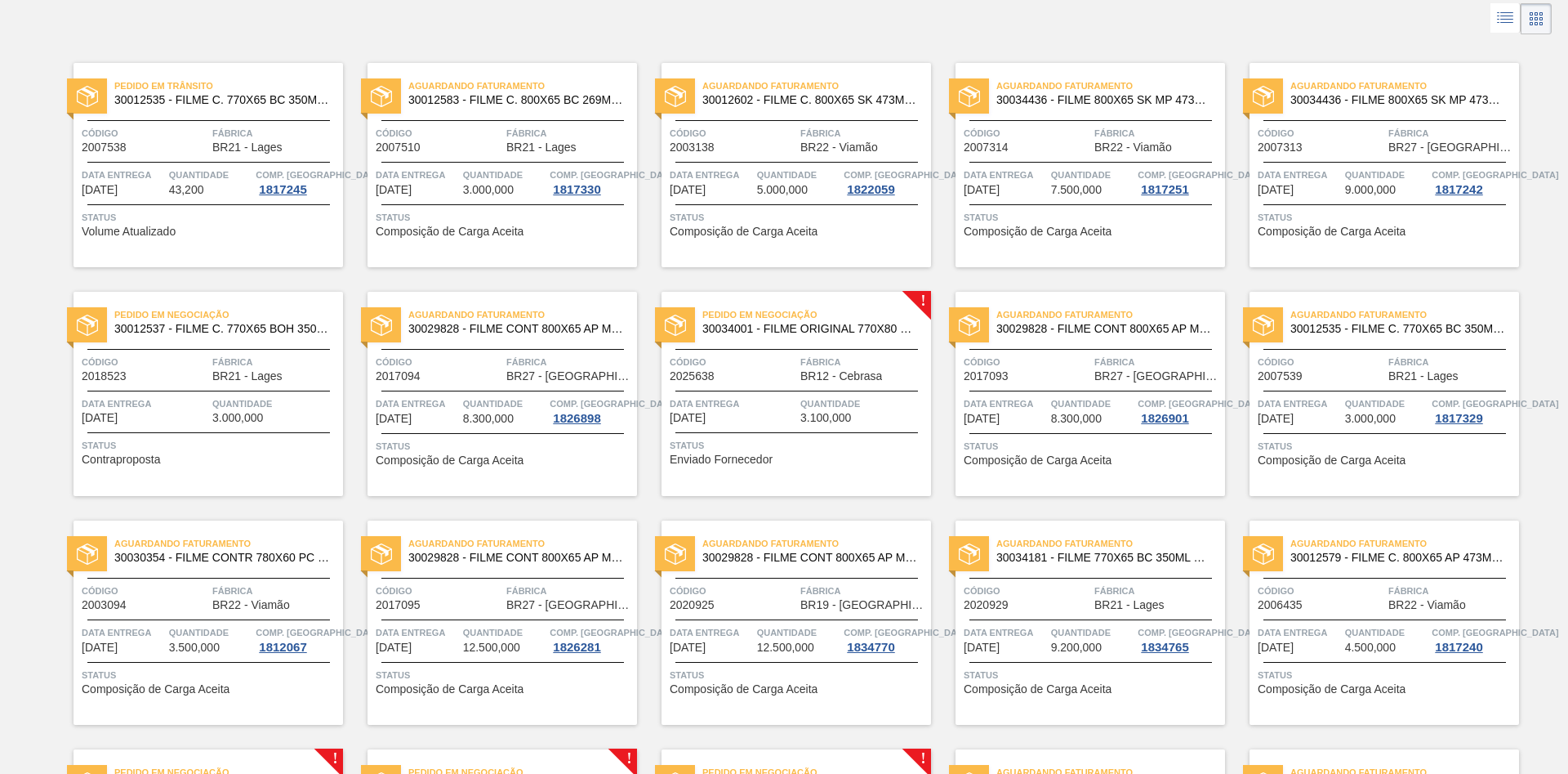
scroll to position [167, 0]
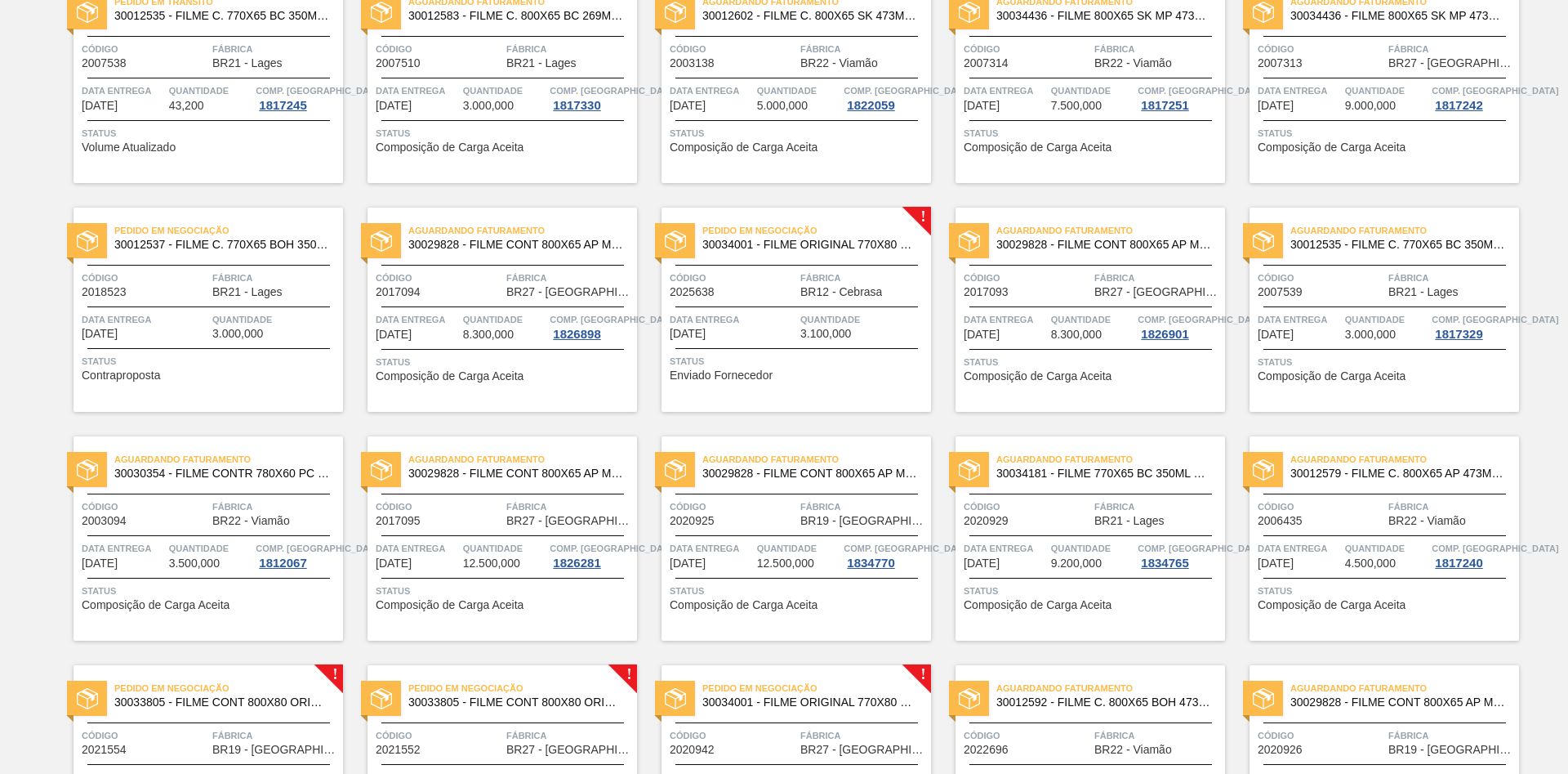
click at [164, 286] on div "Código 2018523" at bounding box center [145, 284] width 126 height 28
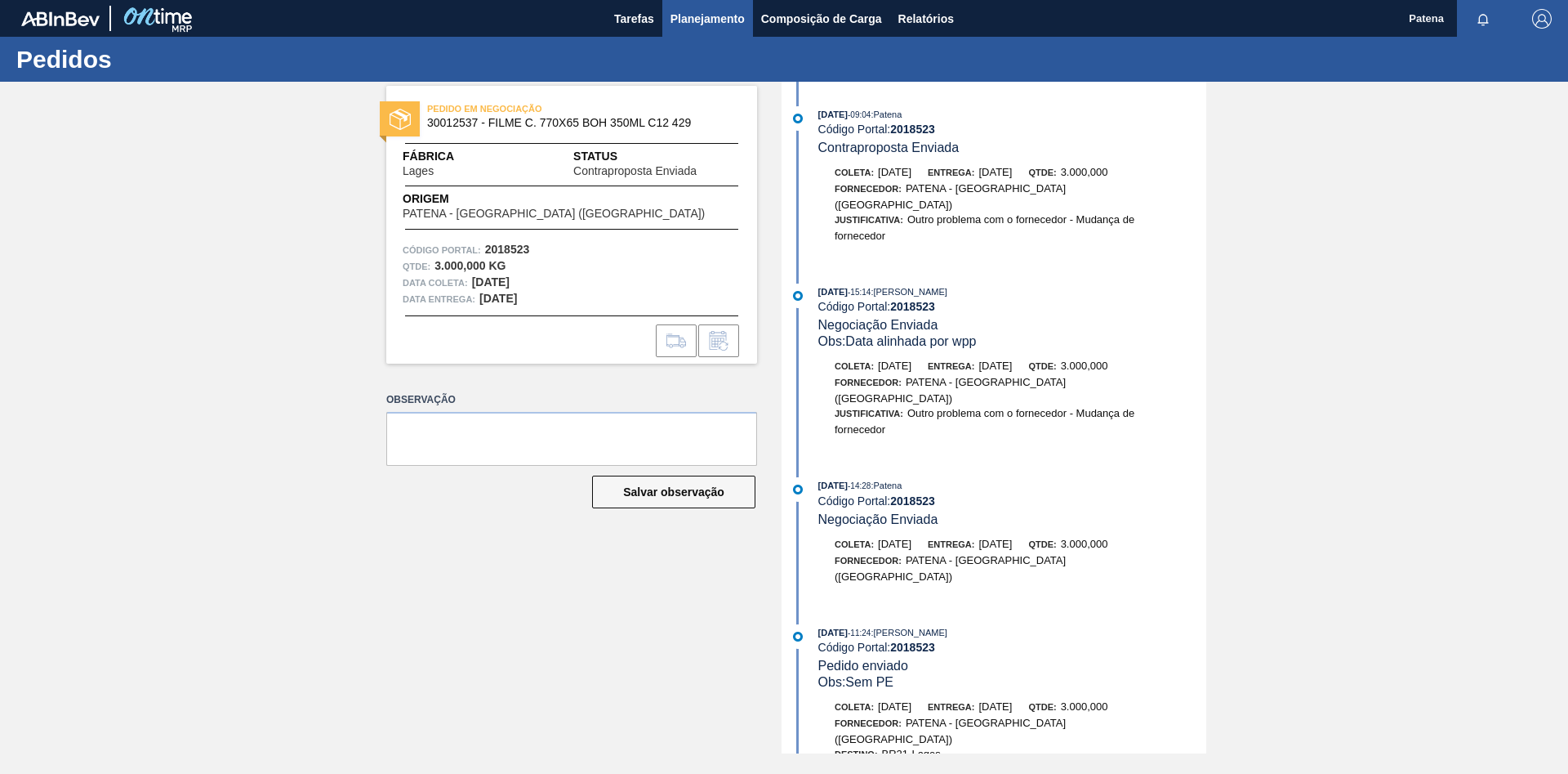
click at [693, 19] on span "Planejamento" at bounding box center [708, 19] width 75 height 20
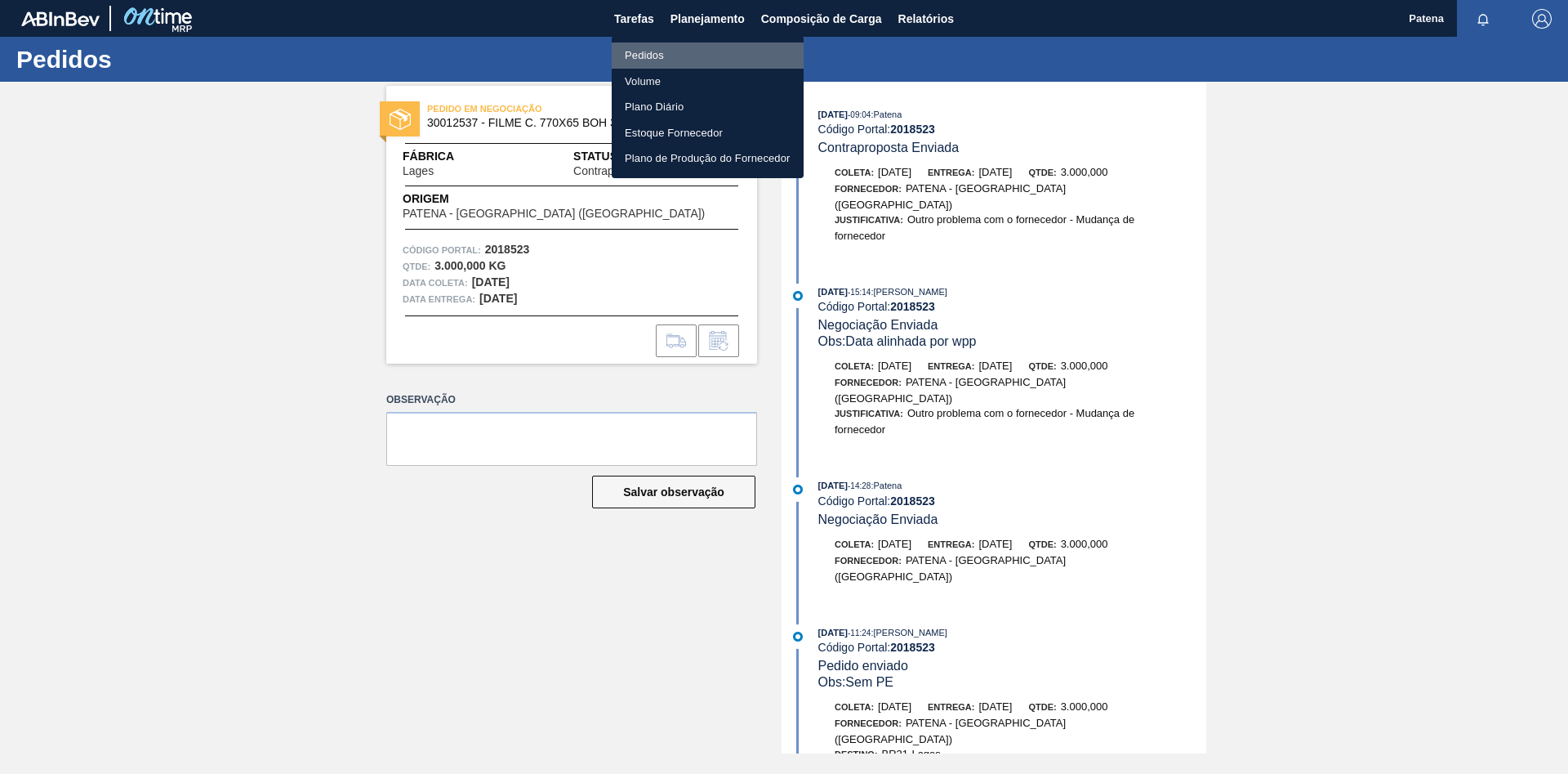
click at [644, 58] on li "Pedidos" at bounding box center [707, 56] width 192 height 26
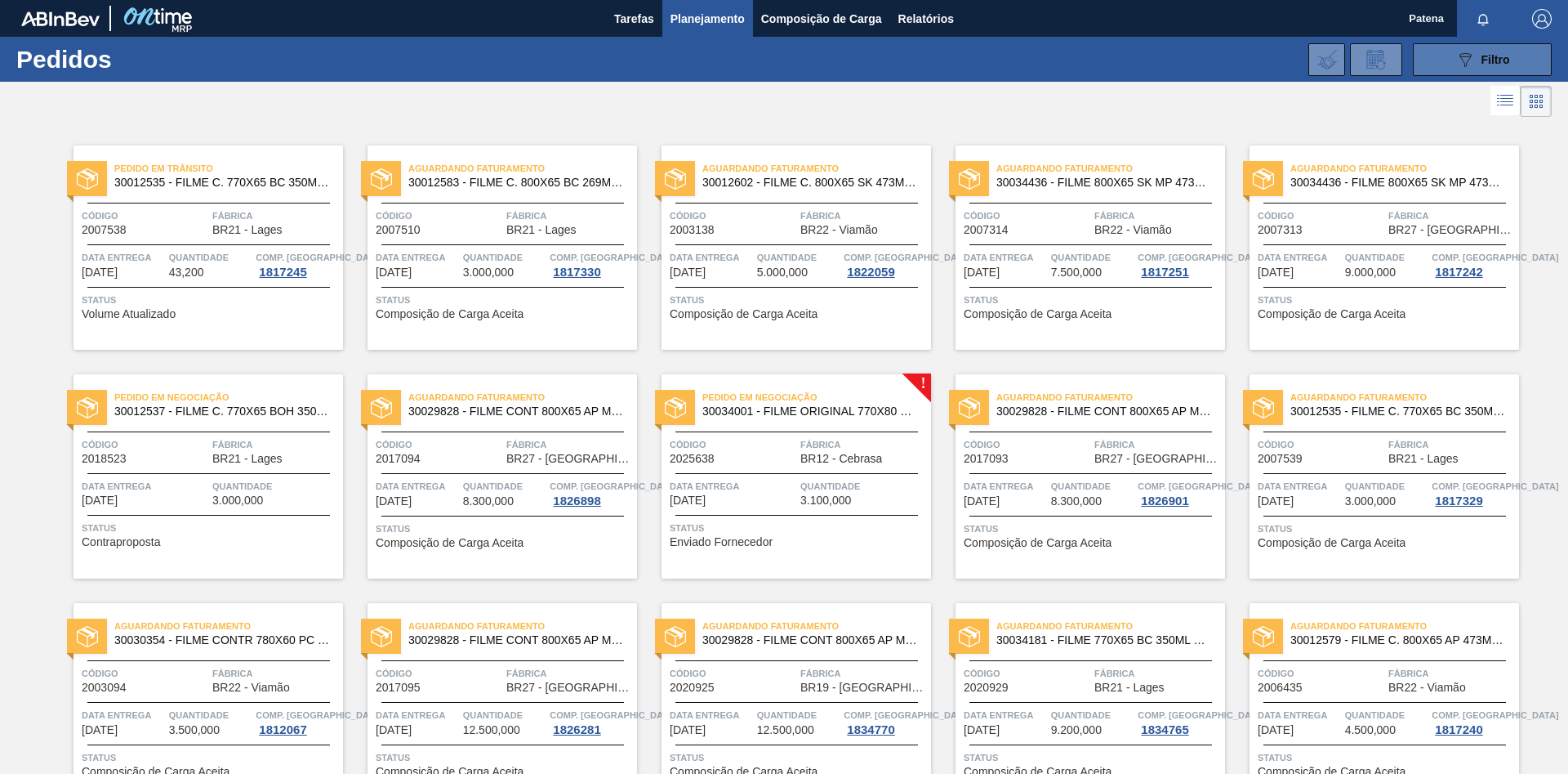
drag, startPoint x: 1446, startPoint y: 58, endPoint x: 1442, endPoint y: 70, distance: 12.6
click at [1448, 58] on button "089F7B8B-B2A5-4AFE-B5C0-19BA573D28AC Filtro" at bounding box center [1481, 59] width 139 height 33
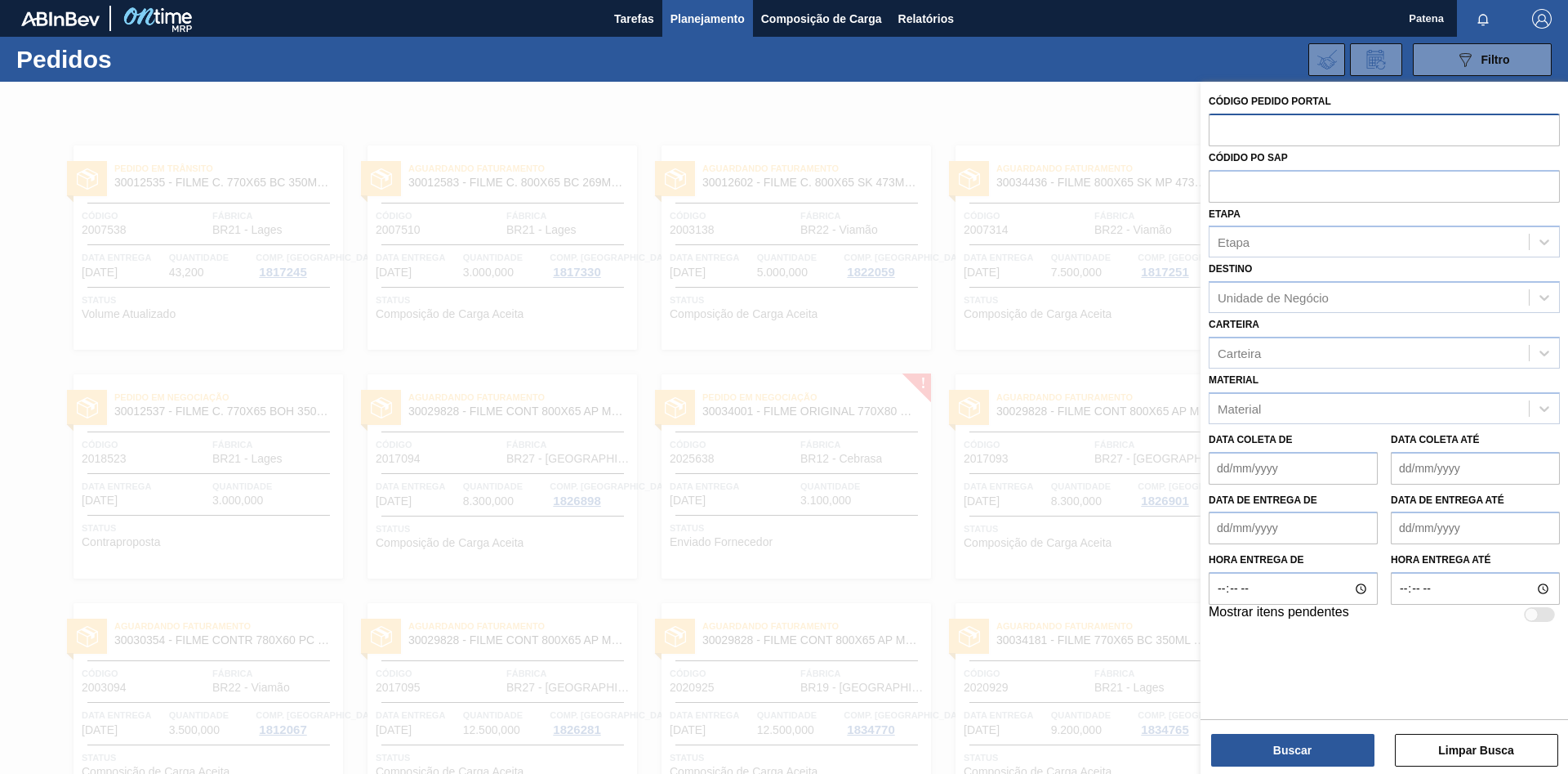
click at [1264, 136] on input "text" at bounding box center [1384, 128] width 351 height 31
type input "2020926"
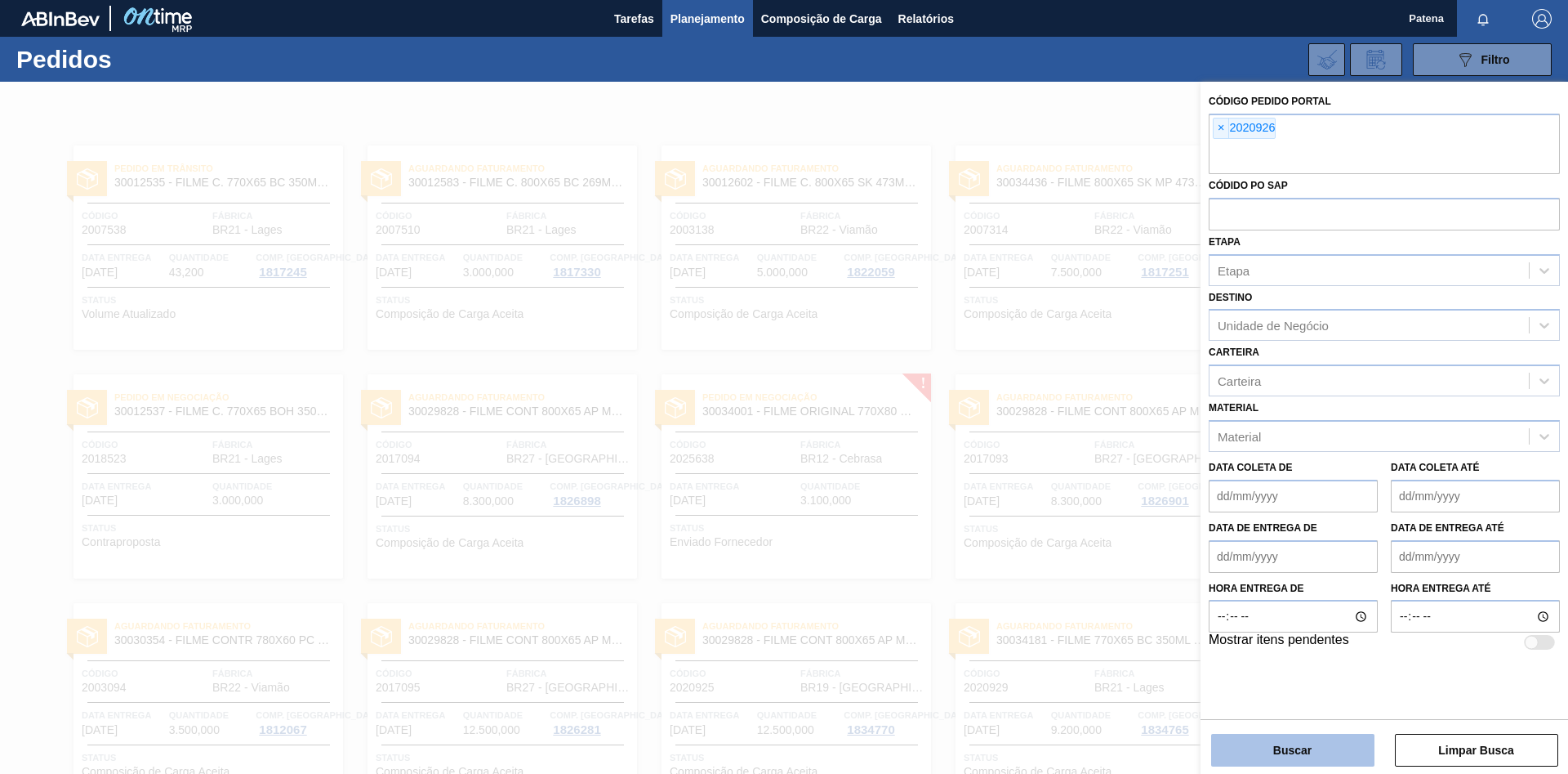
click at [1332, 748] on button "Buscar" at bounding box center [1292, 749] width 163 height 33
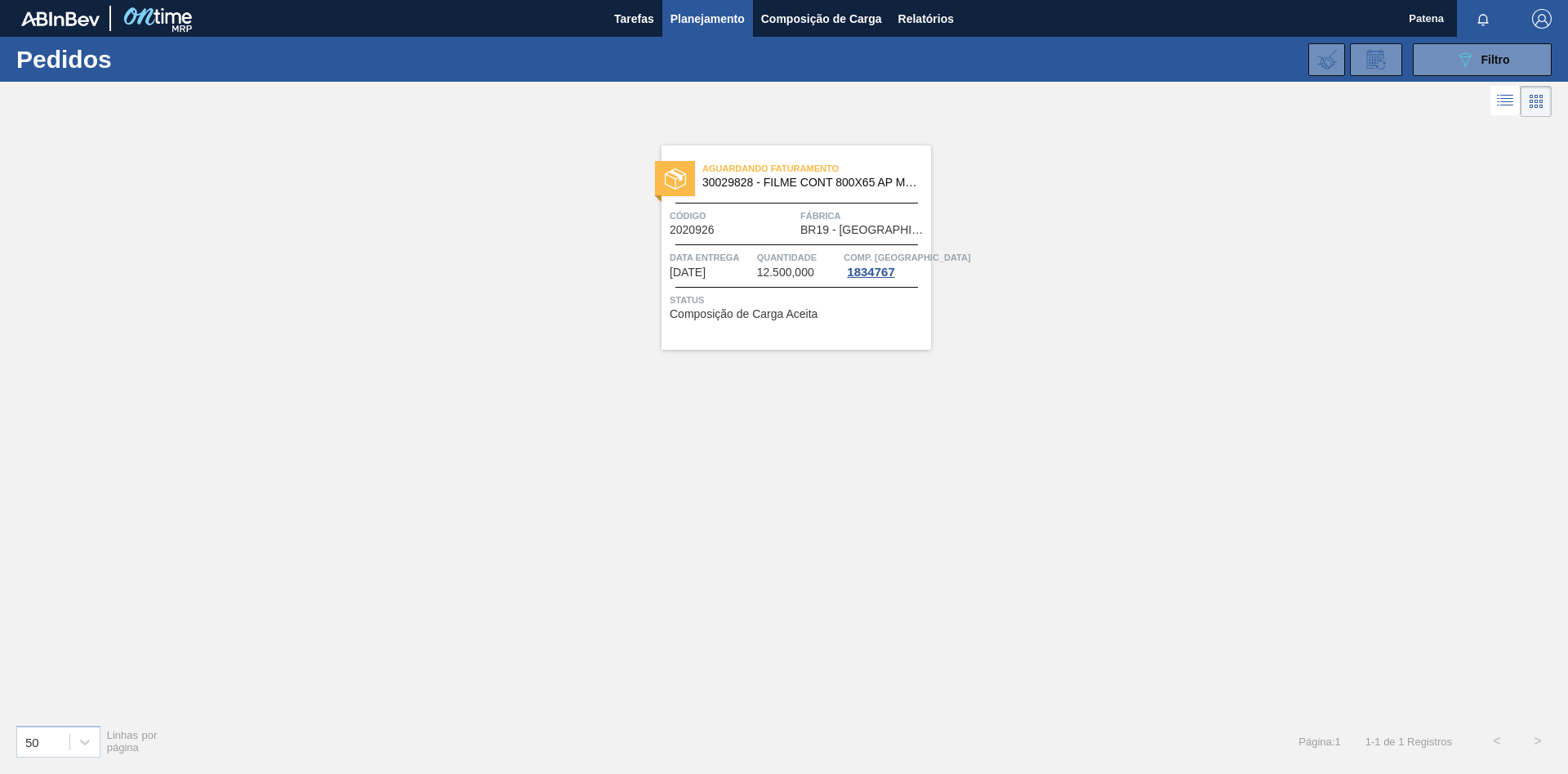
drag, startPoint x: 1120, startPoint y: 594, endPoint x: 867, endPoint y: 373, distance: 335.9
click at [1118, 592] on div "Aguardando Faturamento 30029828 - FILME CONT 800X65 AP MP 473 C12 429 Código 20…" at bounding box center [784, 415] width 1568 height 590
click at [752, 252] on span "Data entrega" at bounding box center [711, 257] width 83 height 16
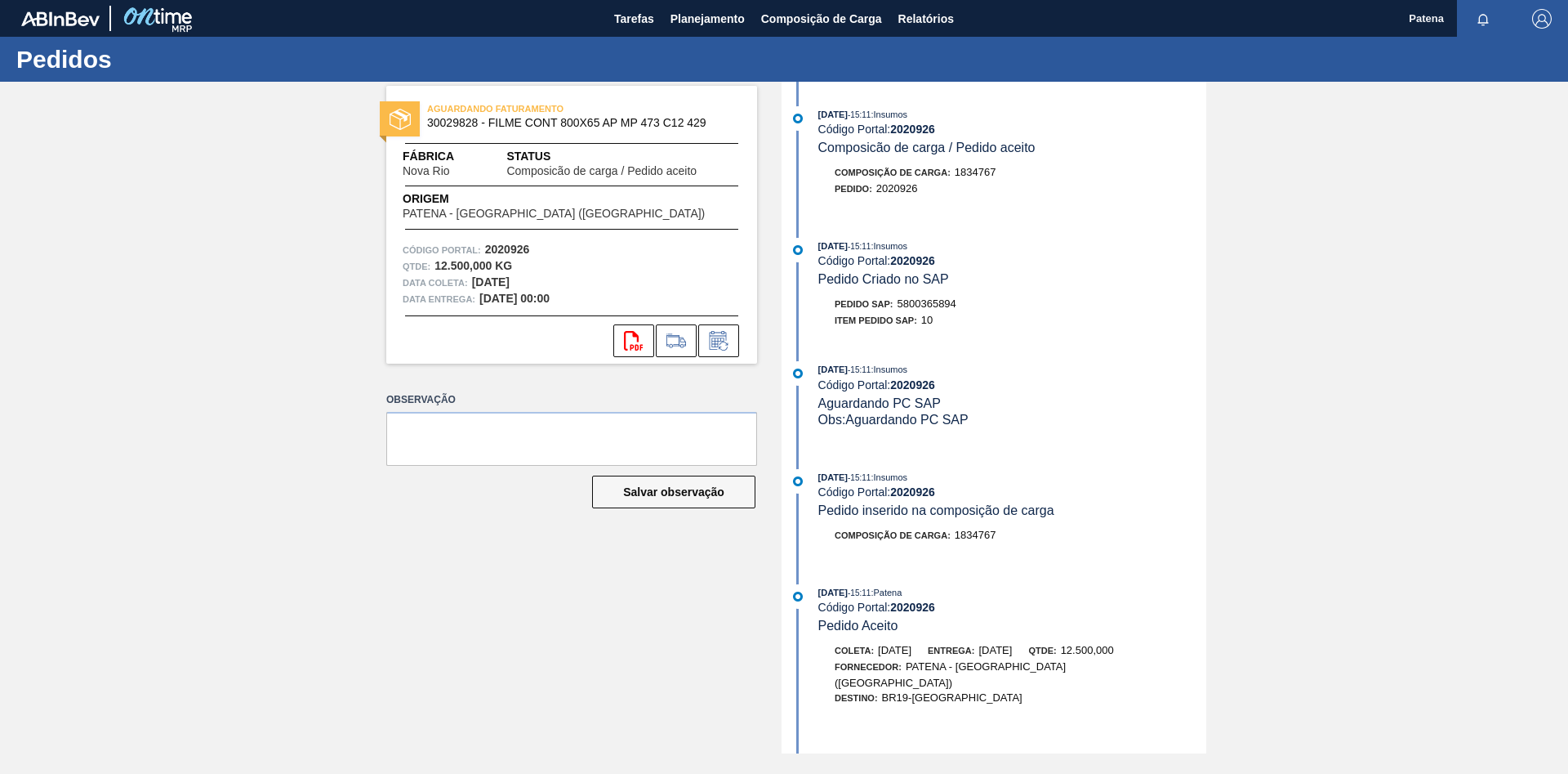
click at [1026, 328] on div "Item pedido SAP: 10" at bounding box center [1011, 320] width 388 height 16
drag, startPoint x: 960, startPoint y: 306, endPoint x: 896, endPoint y: 304, distance: 64.0
click at [896, 304] on div "Pedido SAP: 5800365894" at bounding box center [1011, 303] width 388 height 16
copy div "5800365894"
click at [589, 575] on div "AGUARDANDO FATURAMENTO 30029828 - FILME CONT 800X65 AP MP 473 C12 429 Fábrica N…" at bounding box center [559, 417] width 395 height 671
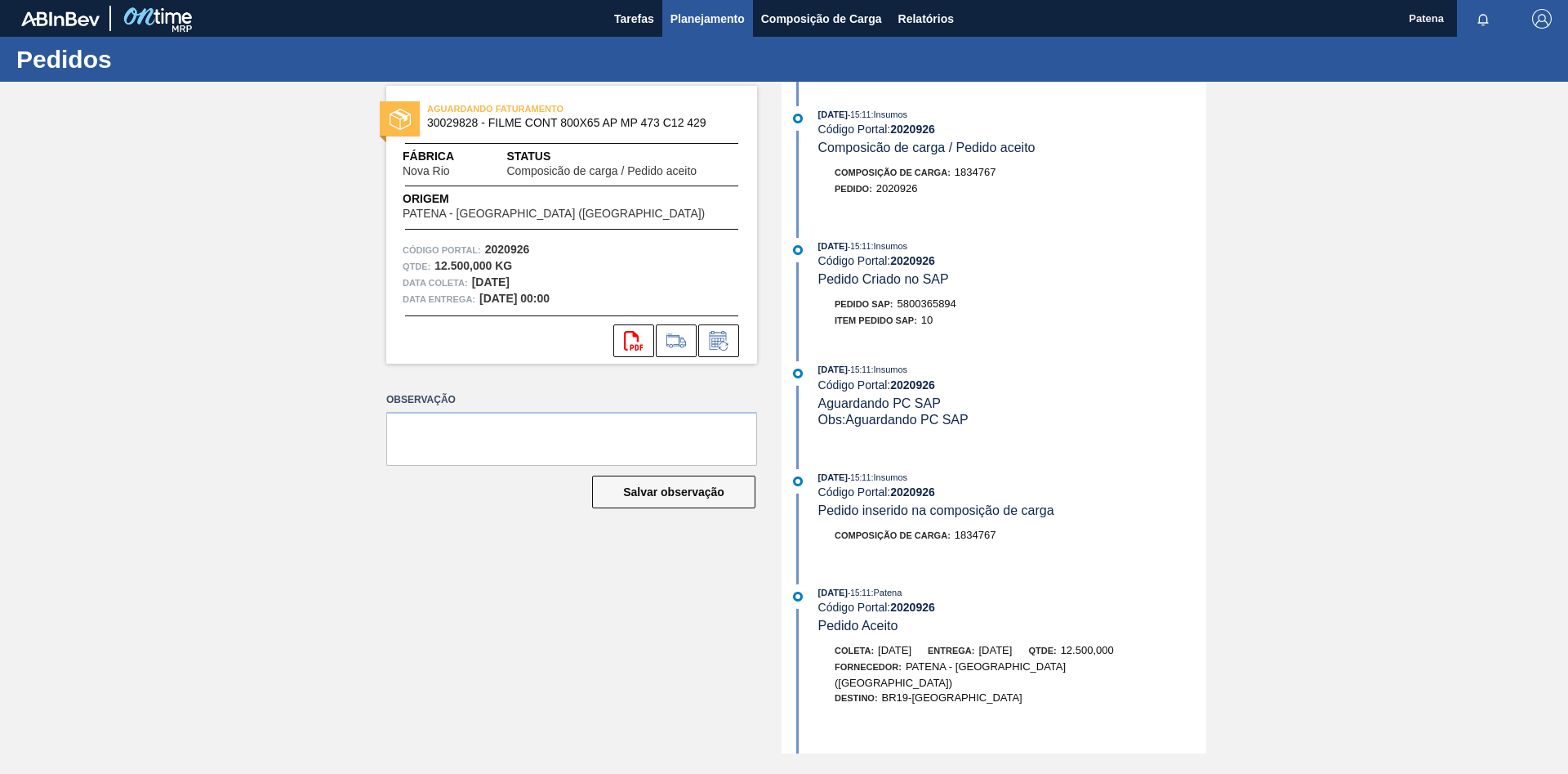
click at [676, 19] on span "Planejamento" at bounding box center [708, 19] width 75 height 20
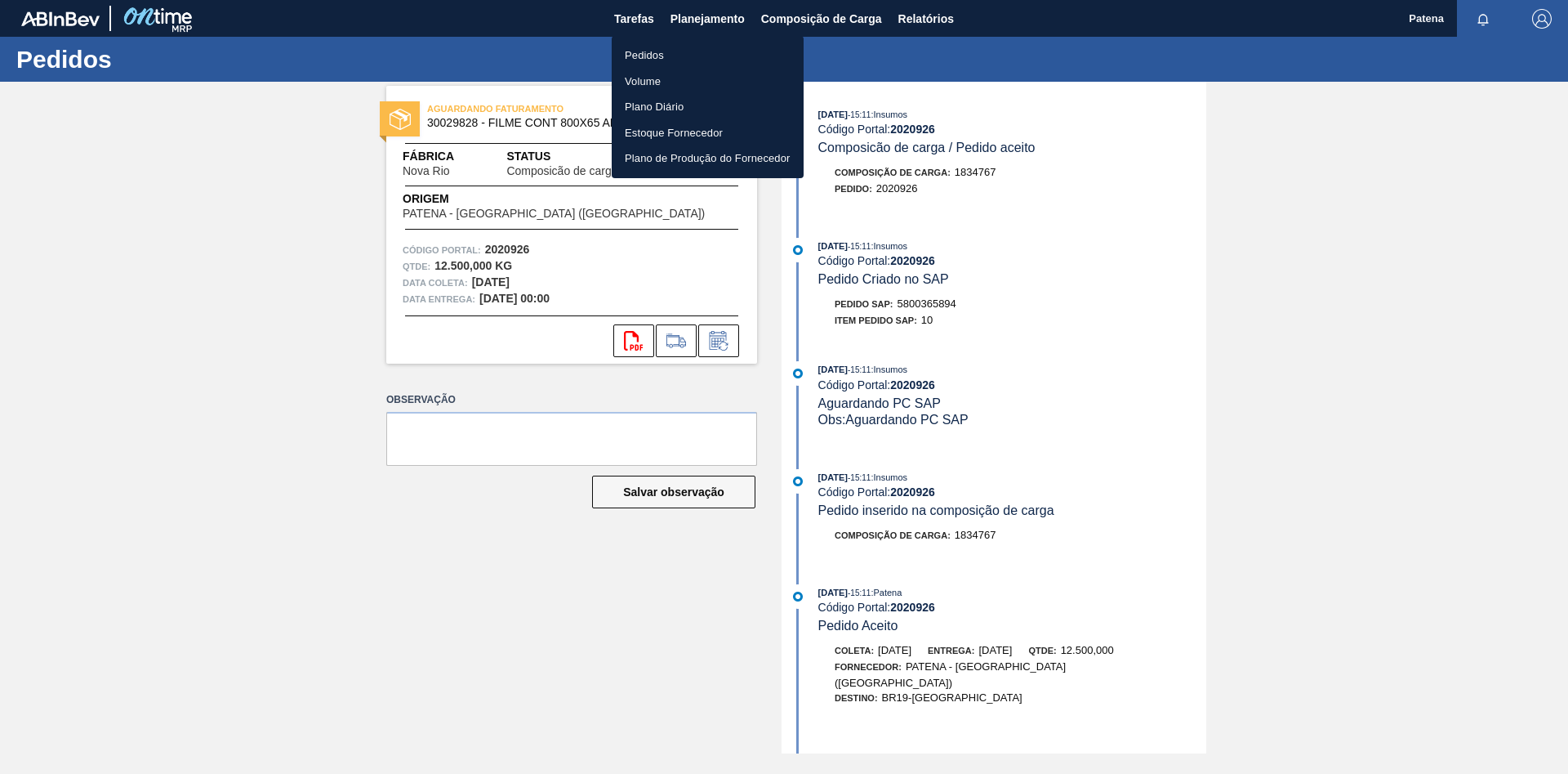
click at [677, 54] on li "Pedidos" at bounding box center [707, 56] width 192 height 26
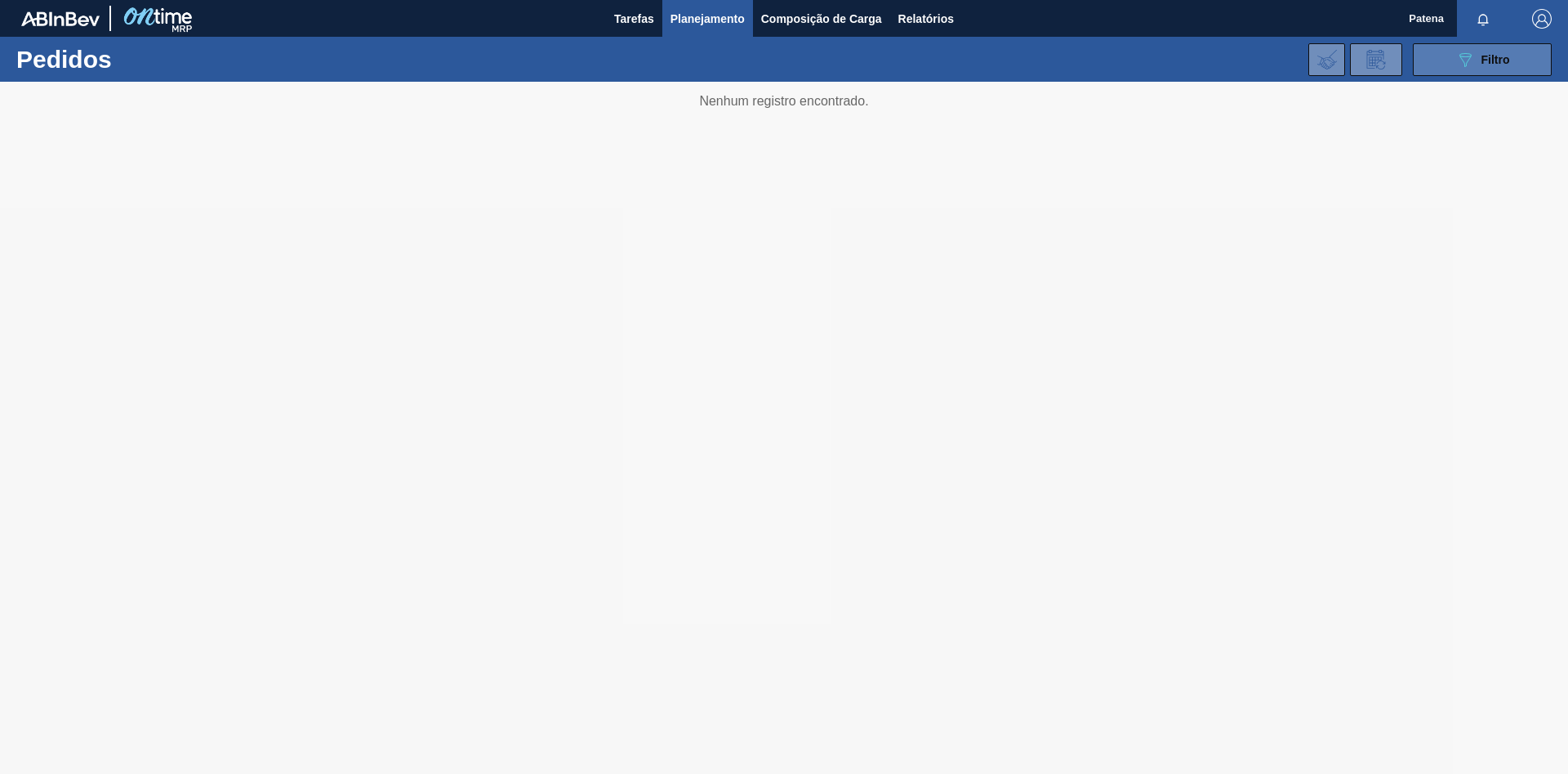
click at [1443, 59] on button "089F7B8B-B2A5-4AFE-B5C0-19BA573D28AC Filtro" at bounding box center [1481, 59] width 139 height 33
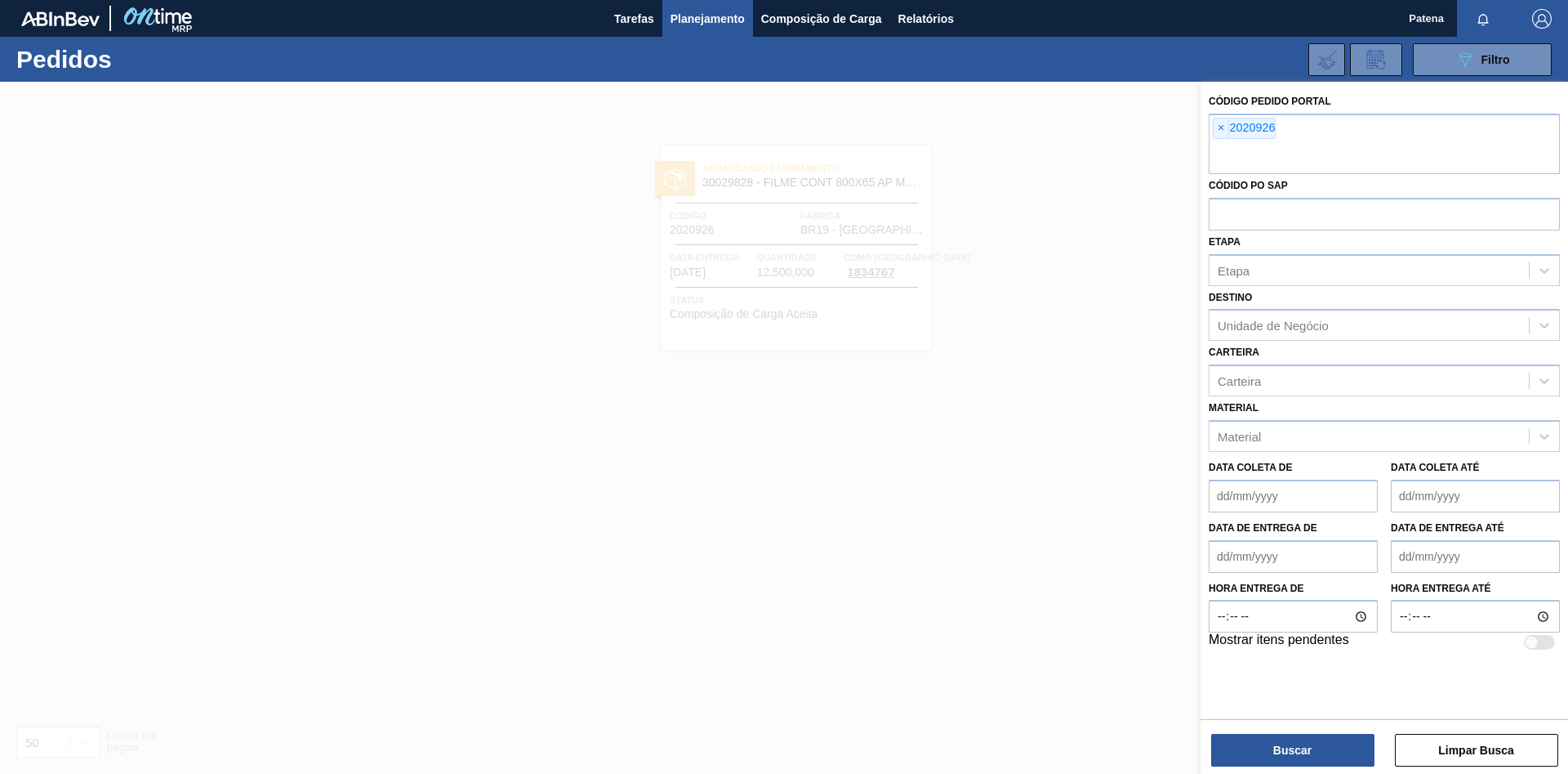
click at [1224, 141] on div "× 2020926" at bounding box center [1384, 143] width 351 height 60
click at [1217, 127] on span "×" at bounding box center [1221, 127] width 15 height 20
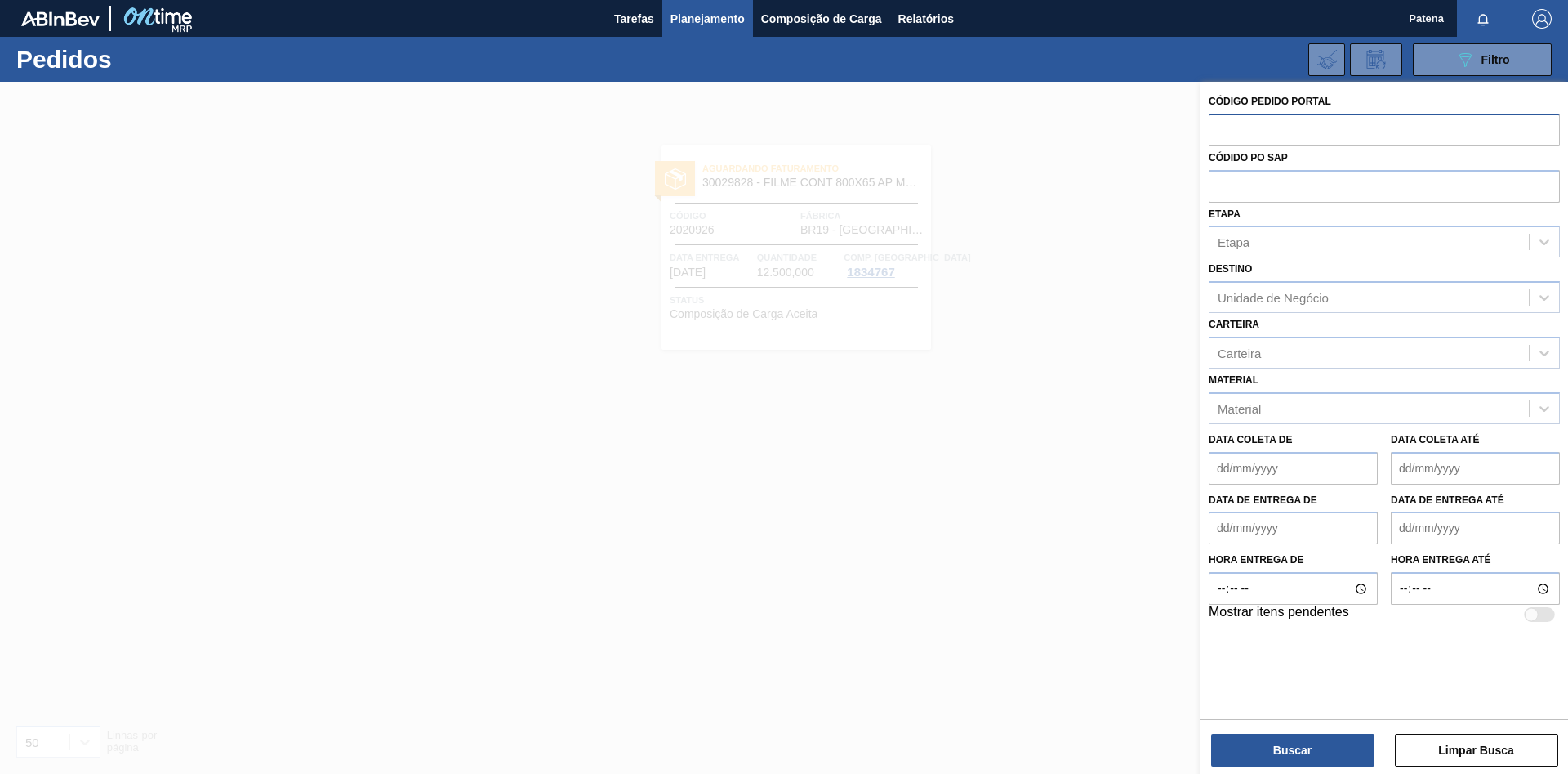
click at [1235, 129] on input "text" at bounding box center [1384, 128] width 351 height 31
type input "2020925"
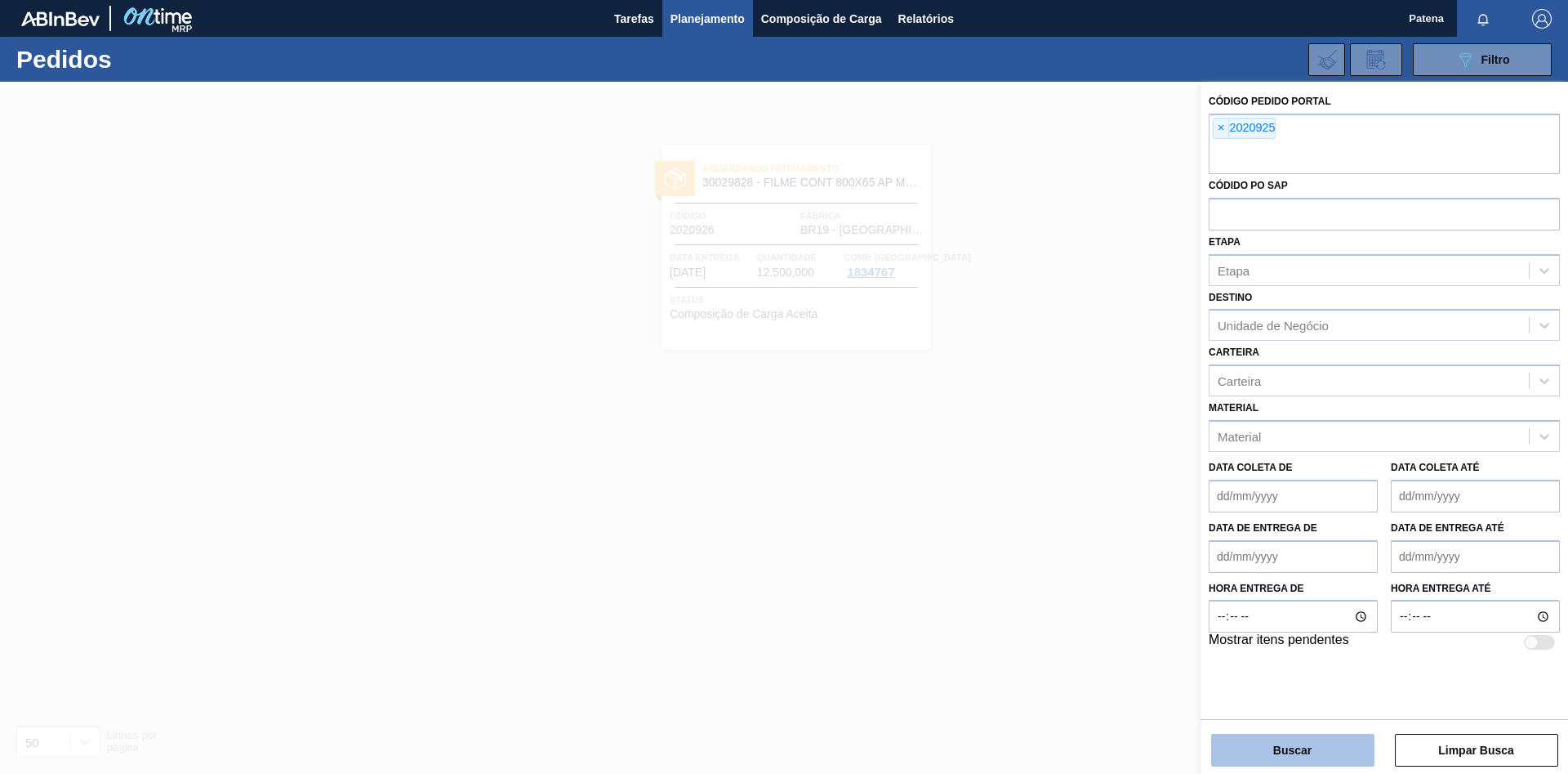
click at [1265, 737] on button "Buscar" at bounding box center [1292, 749] width 163 height 33
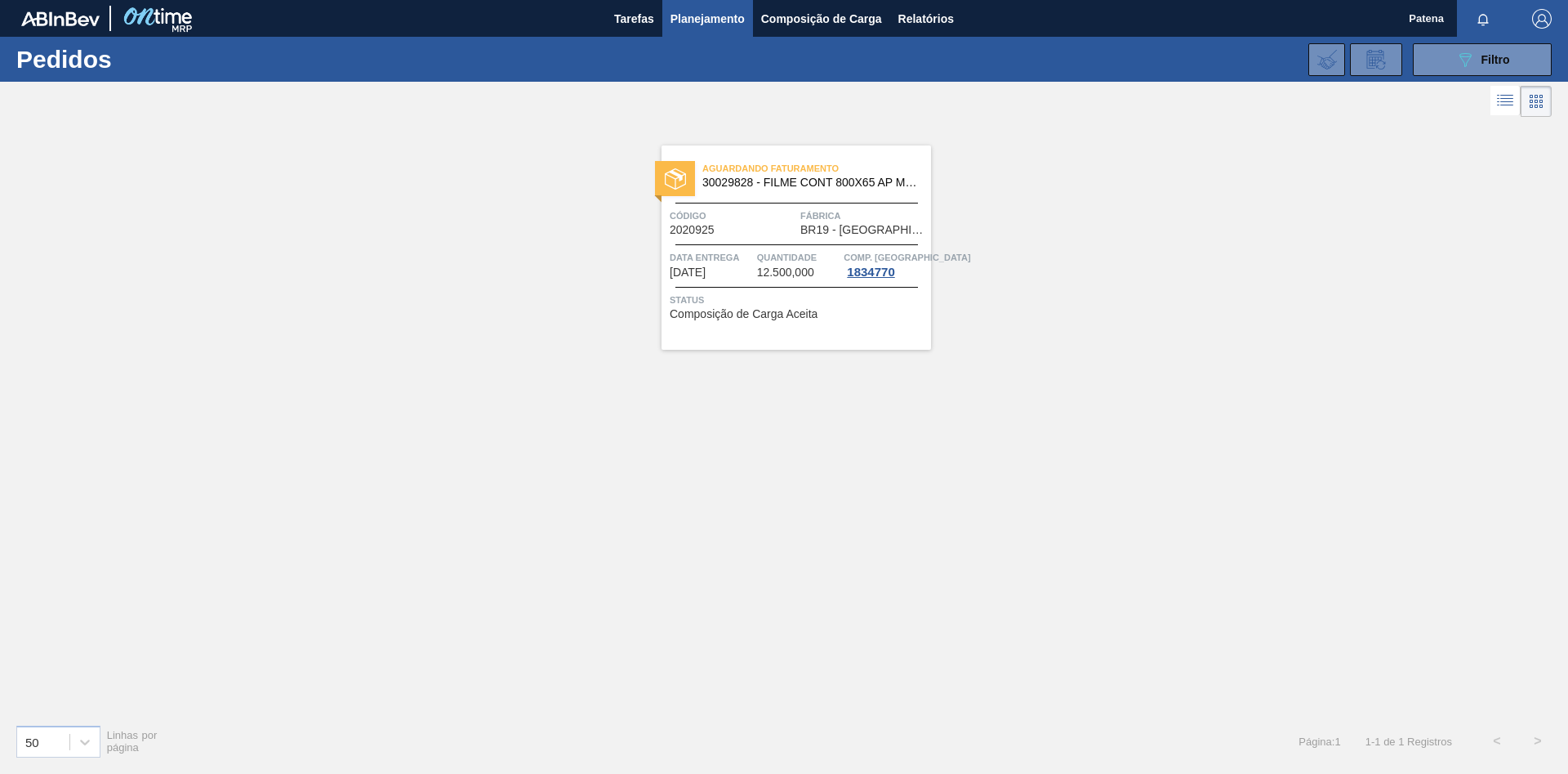
click at [736, 239] on div "Aguardando Faturamento 30029828 - FILME CONT 800X65 AP MP 473 C12 429 Código 20…" at bounding box center [796, 247] width 270 height 204
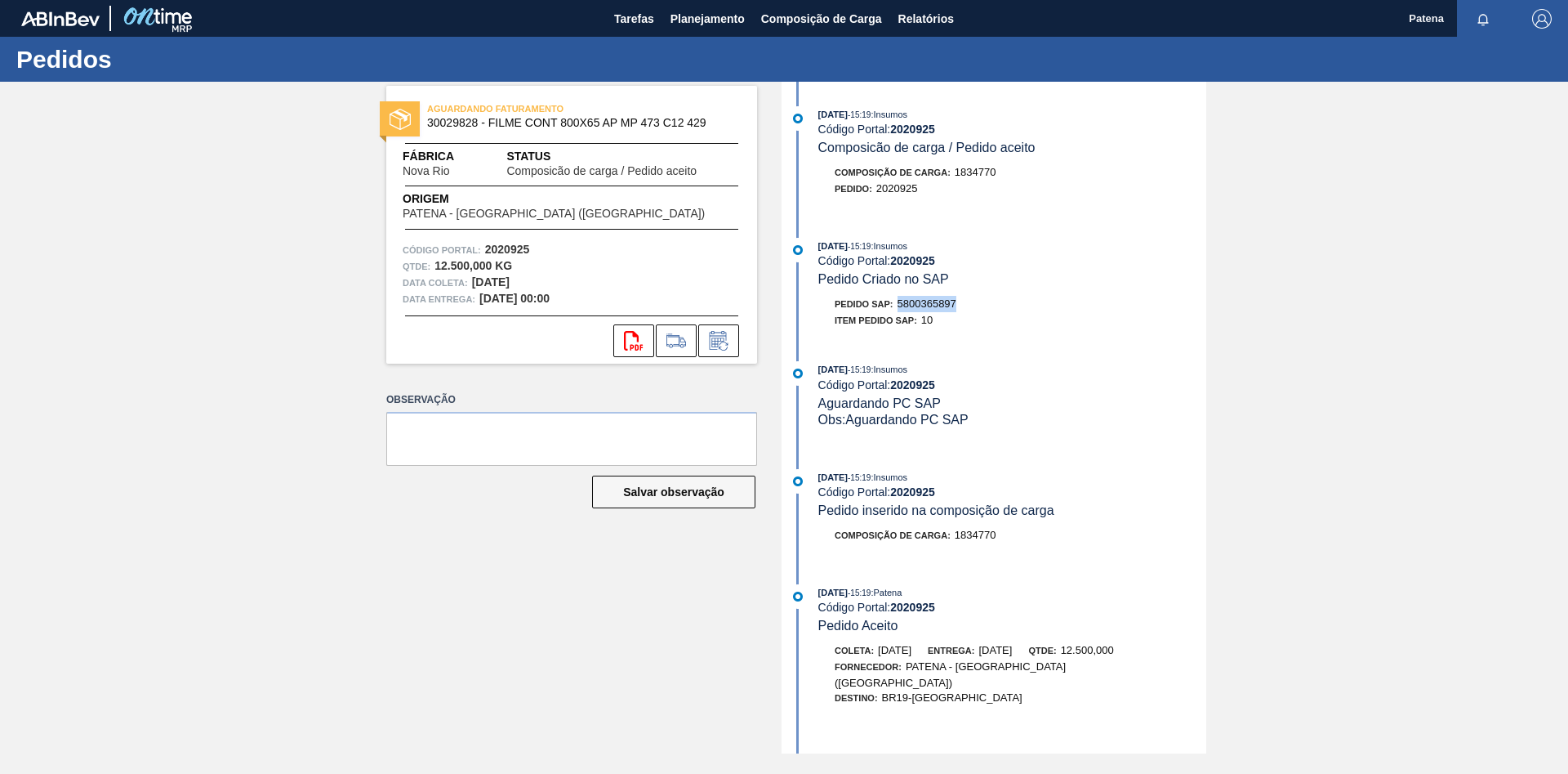
drag, startPoint x: 957, startPoint y: 312, endPoint x: 898, endPoint y: 309, distance: 59.1
click at [898, 309] on div "Pedido SAP: 5800365897" at bounding box center [1011, 303] width 388 height 16
copy span "5800365897"
drag, startPoint x: 496, startPoint y: 566, endPoint x: 25, endPoint y: 230, distance: 578.6
click at [491, 562] on div "AGUARDANDO FATURAMENTO 30029828 - FILME CONT 800X65 AP MP 473 C12 429 Fábrica N…" at bounding box center [559, 417] width 395 height 671
